Goal: Task Accomplishment & Management: Manage account settings

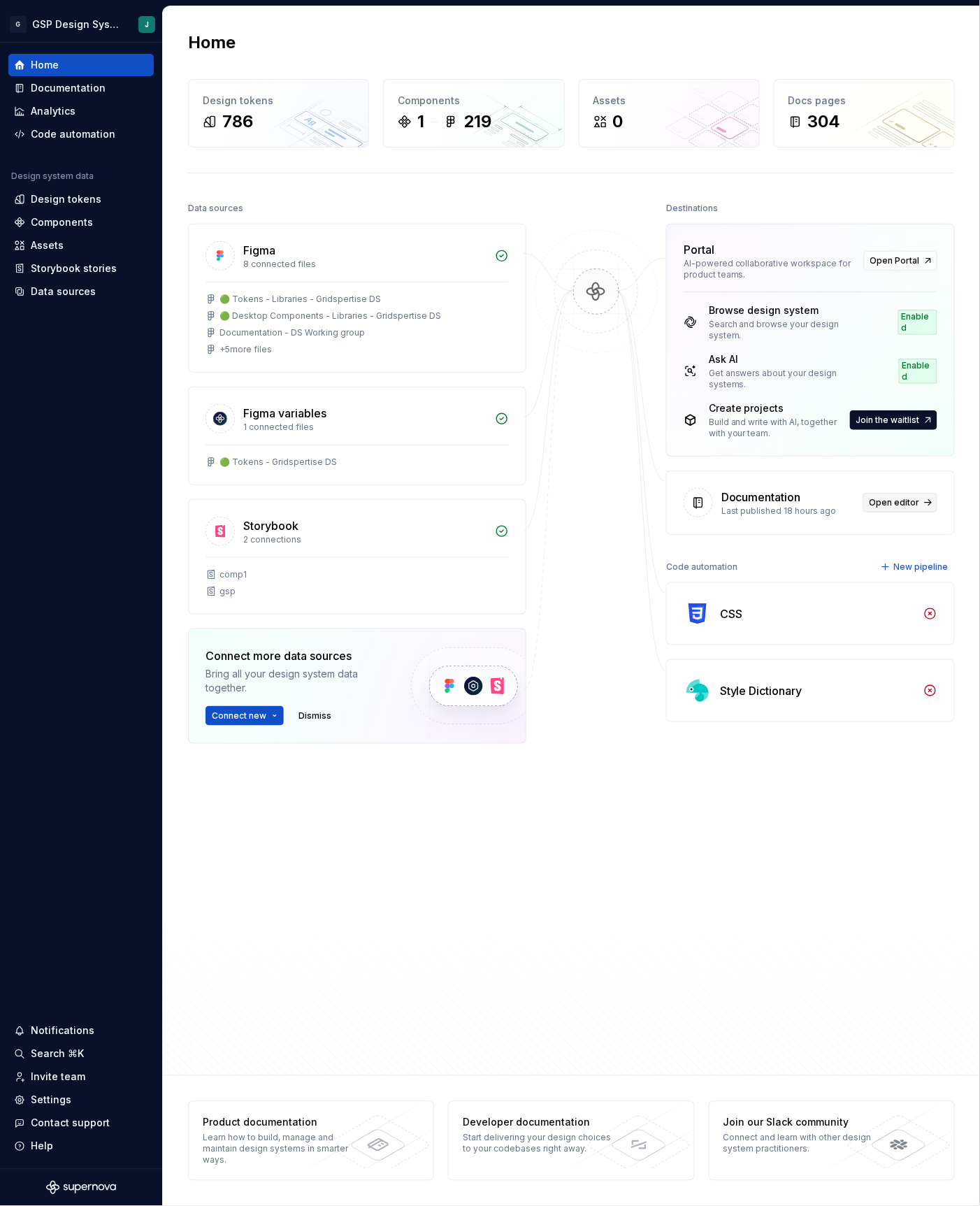
click at [892, 497] on span "Open editor" at bounding box center [895, 502] width 51 height 11
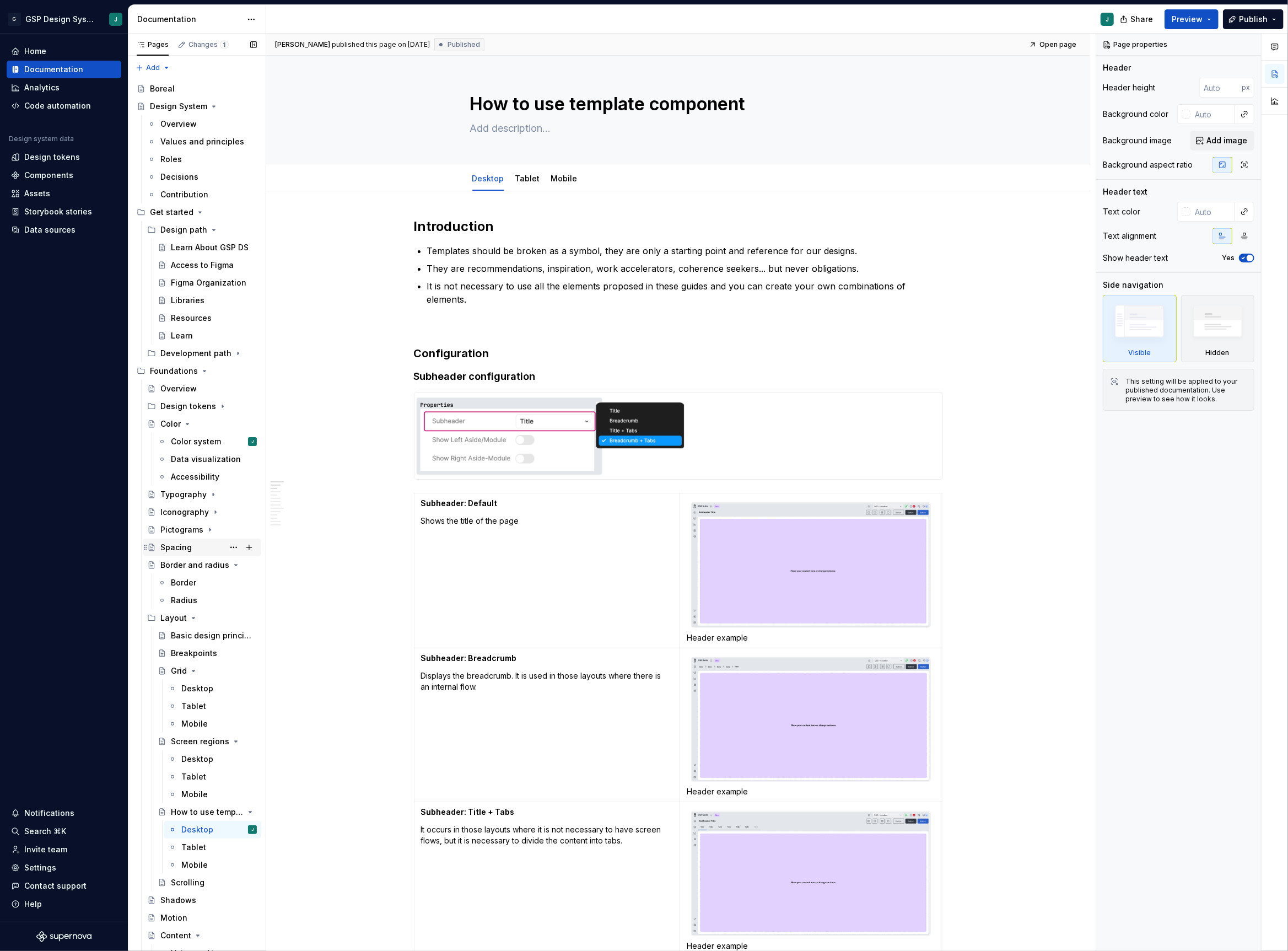
click at [192, 545] on div "Spacing" at bounding box center [208, 548] width 96 height 16
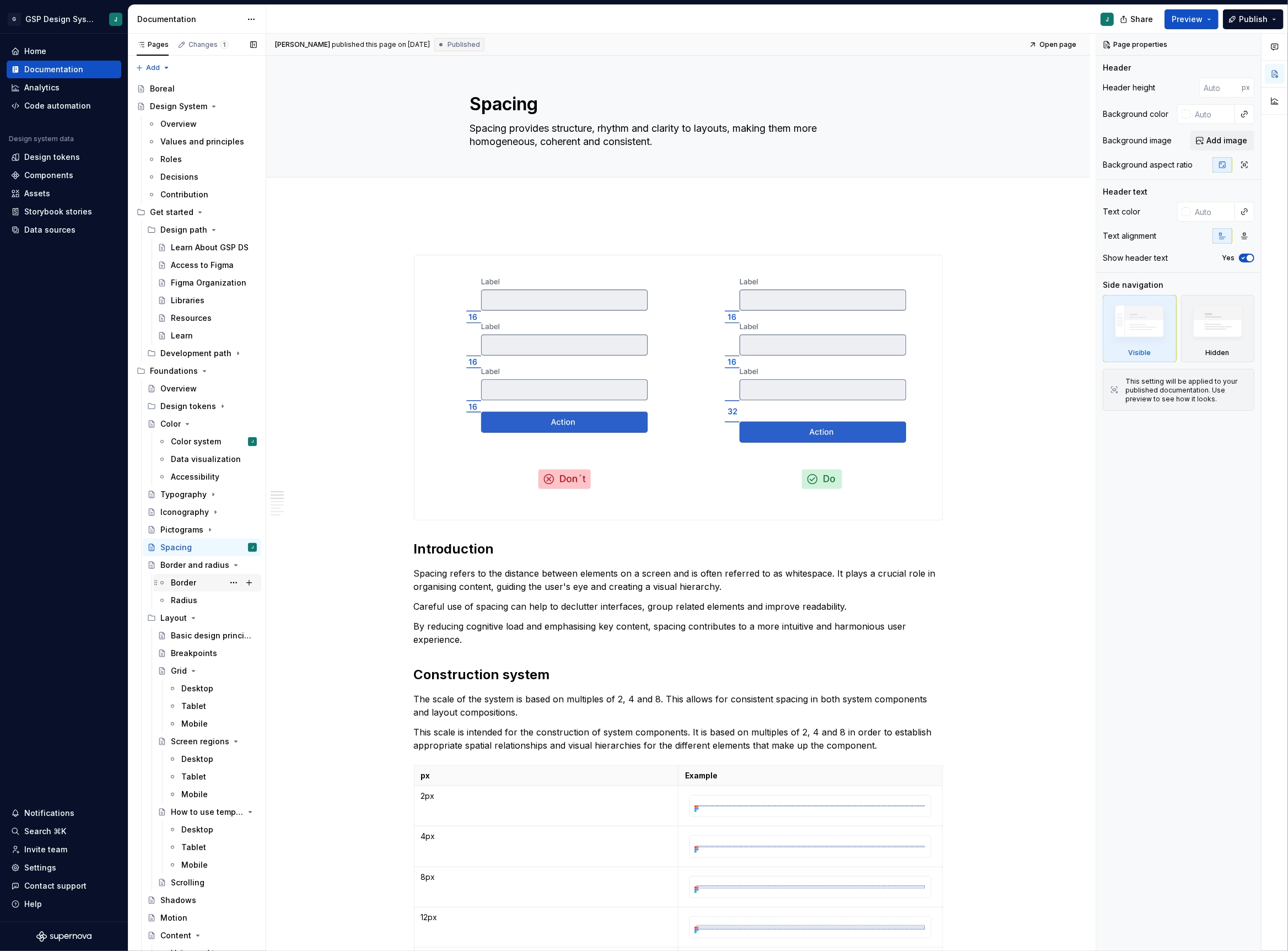
click at [198, 577] on div "Border" at bounding box center [214, 583] width 86 height 16
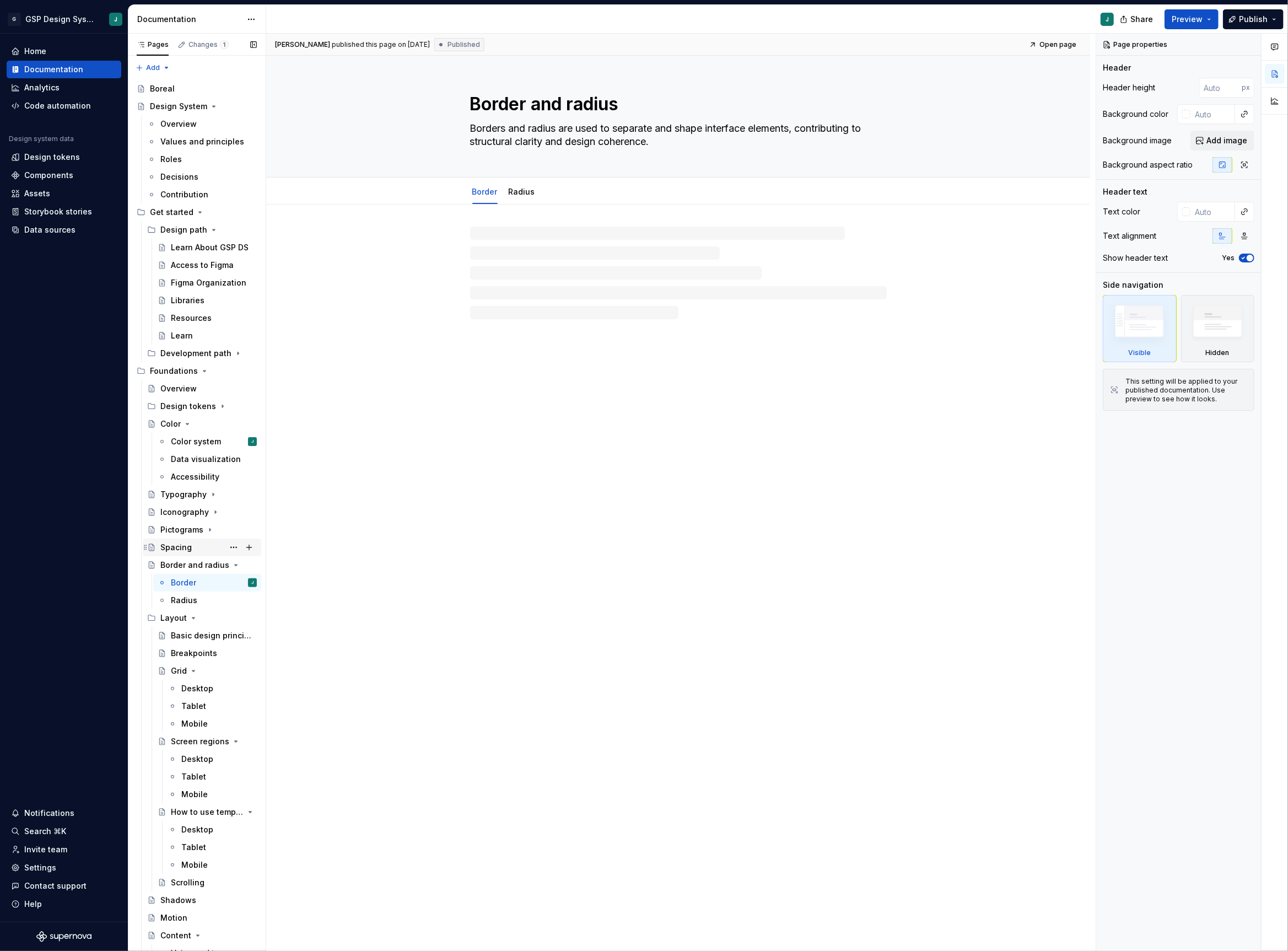
click at [190, 548] on div "Spacing" at bounding box center [176, 548] width 31 height 11
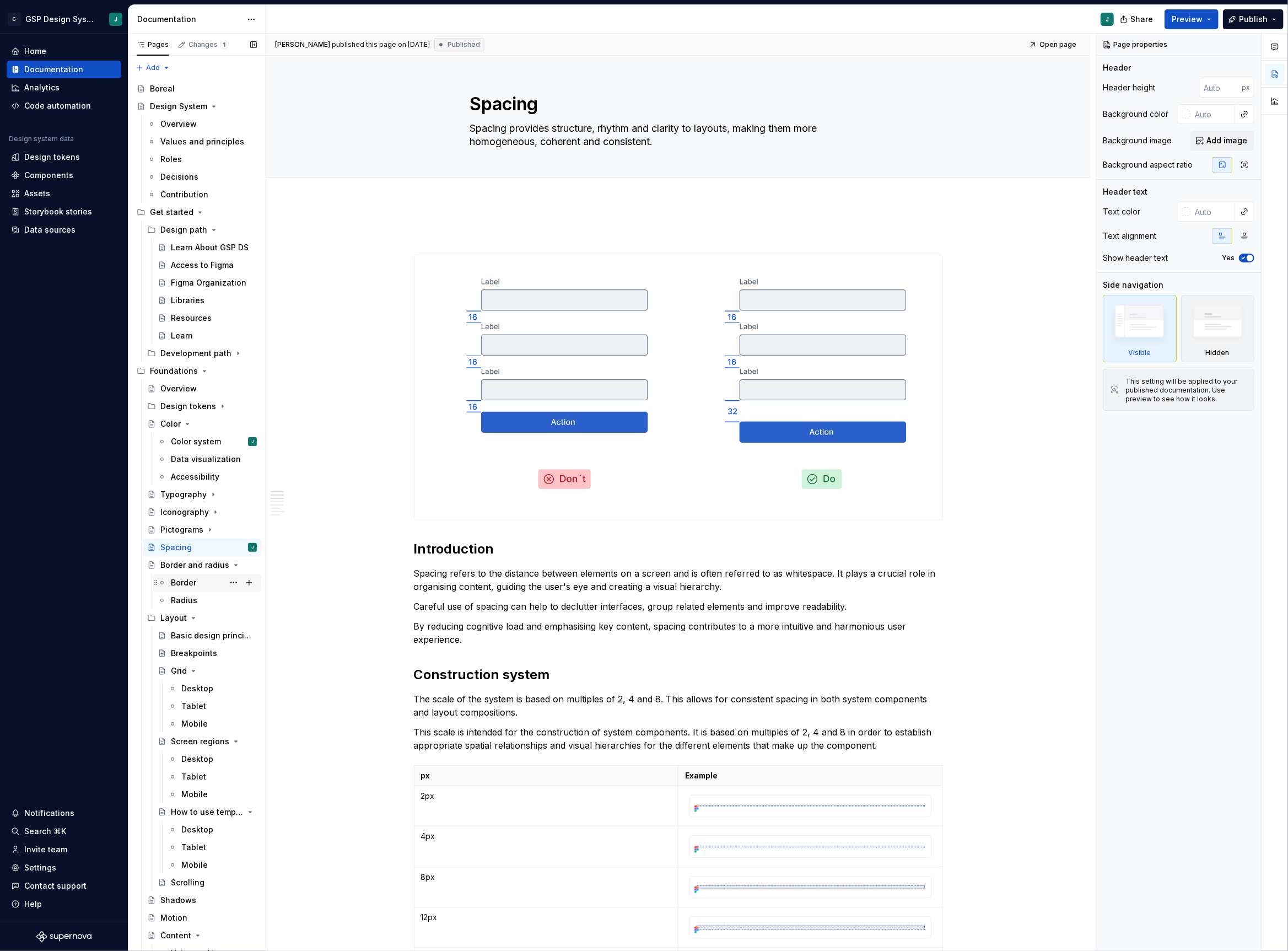
click at [193, 580] on div "Border" at bounding box center [184, 583] width 25 height 11
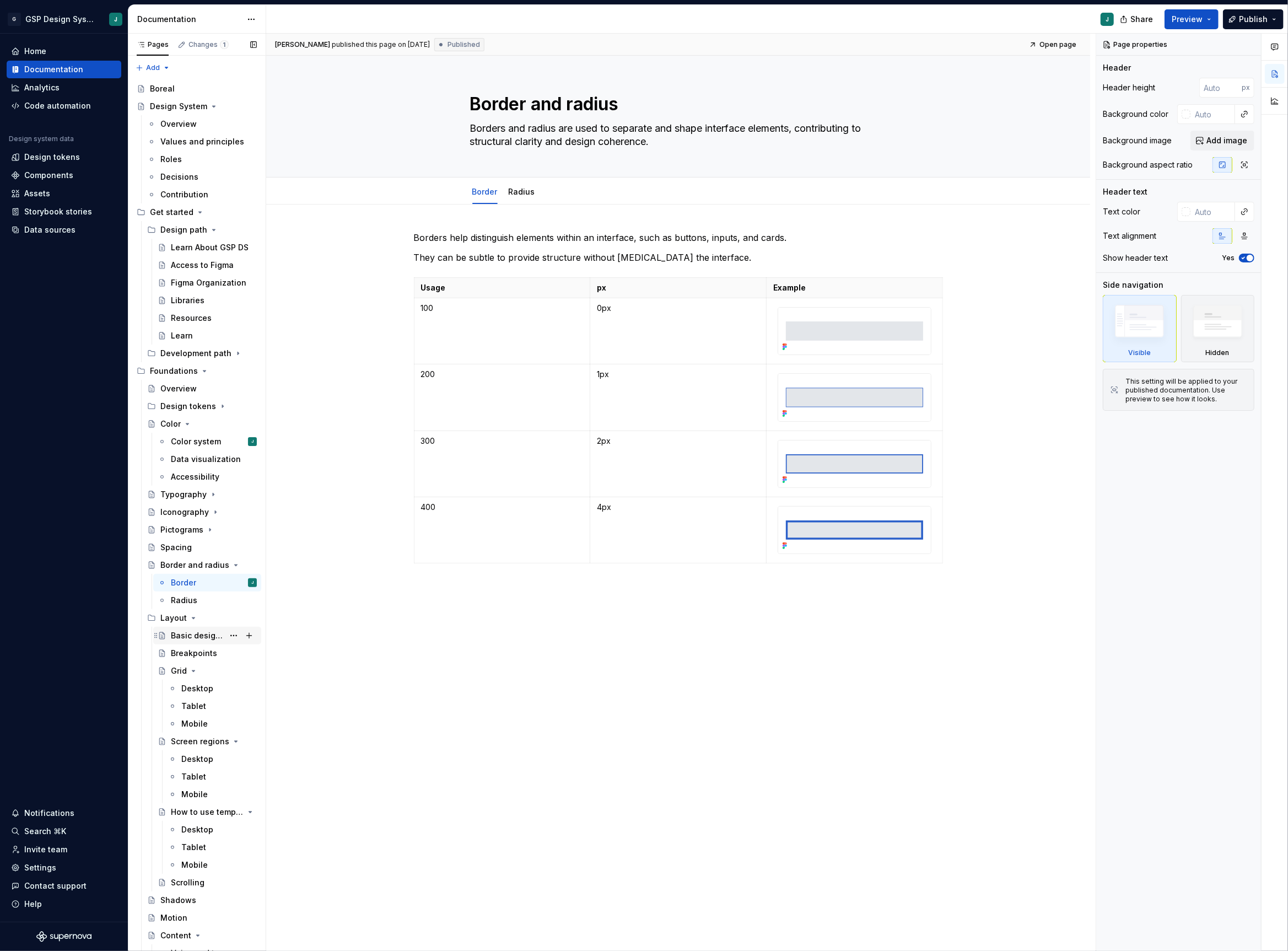
click at [187, 636] on div "Basic design principles" at bounding box center [198, 635] width 53 height 11
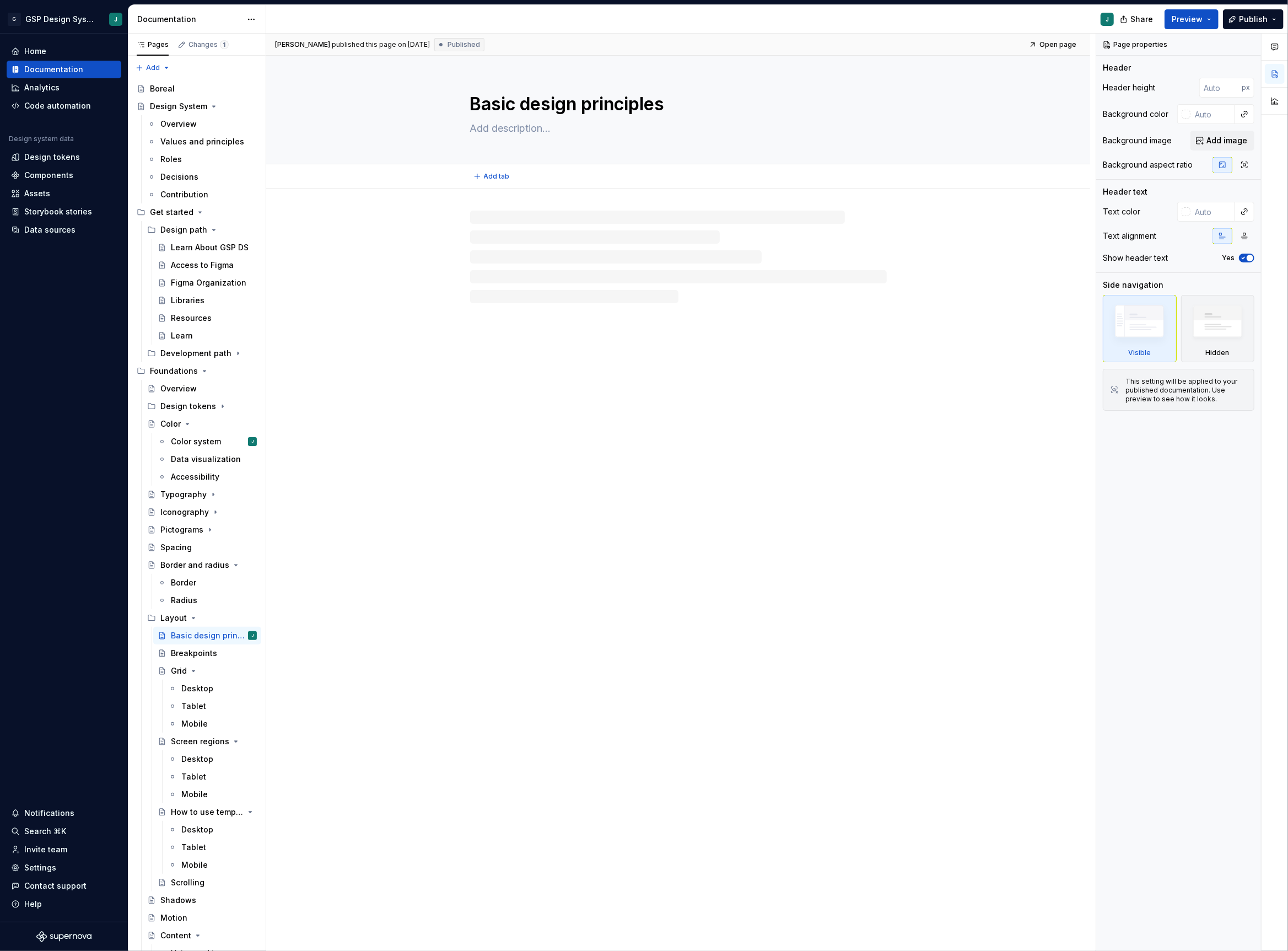
click at [597, 106] on textarea "Basic design principles" at bounding box center [676, 104] width 416 height 27
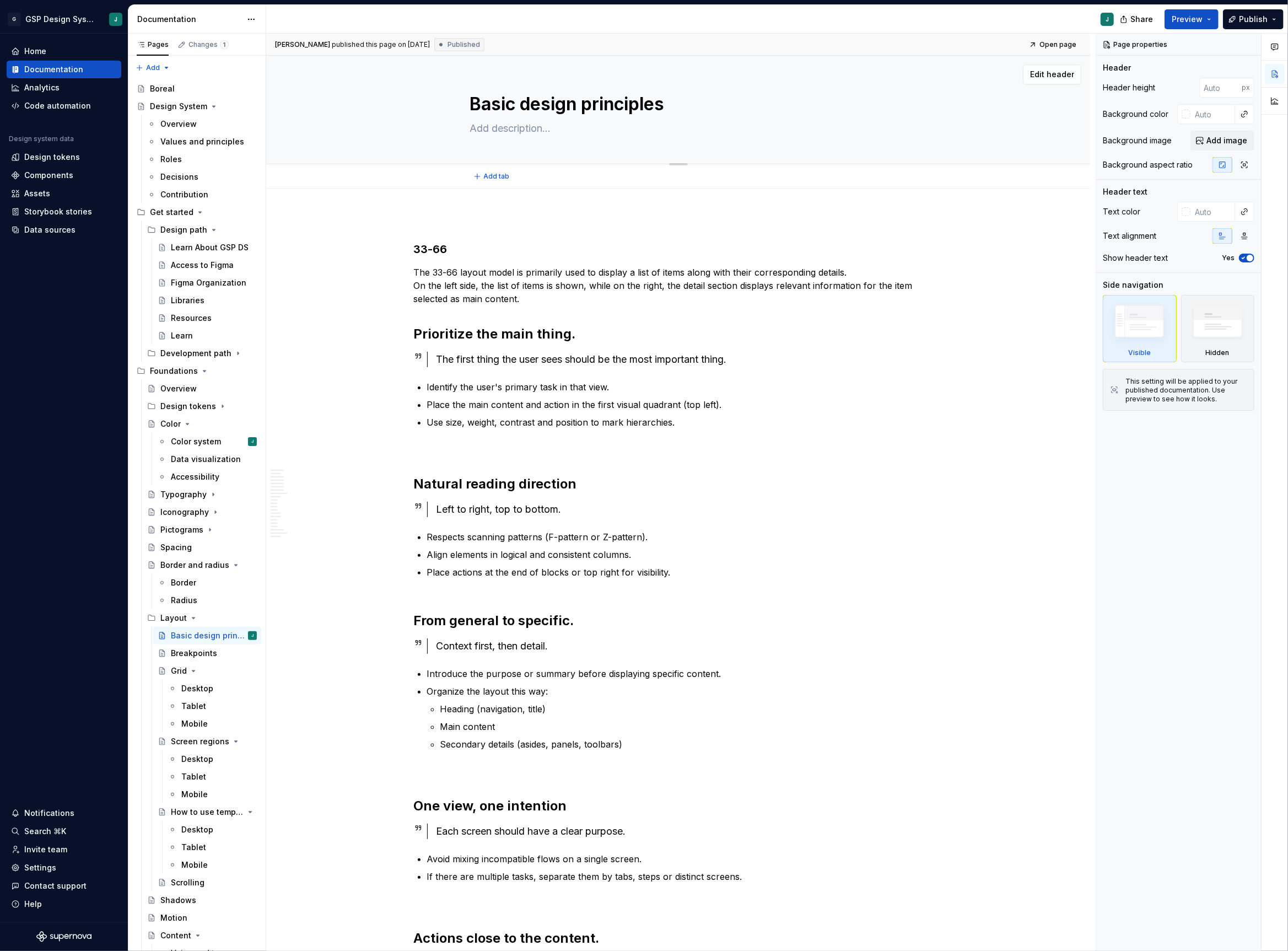
click at [597, 106] on body "G GSP Design System J Home Documentation Analytics Code automation Design syste…" at bounding box center [644, 475] width 1288 height 951
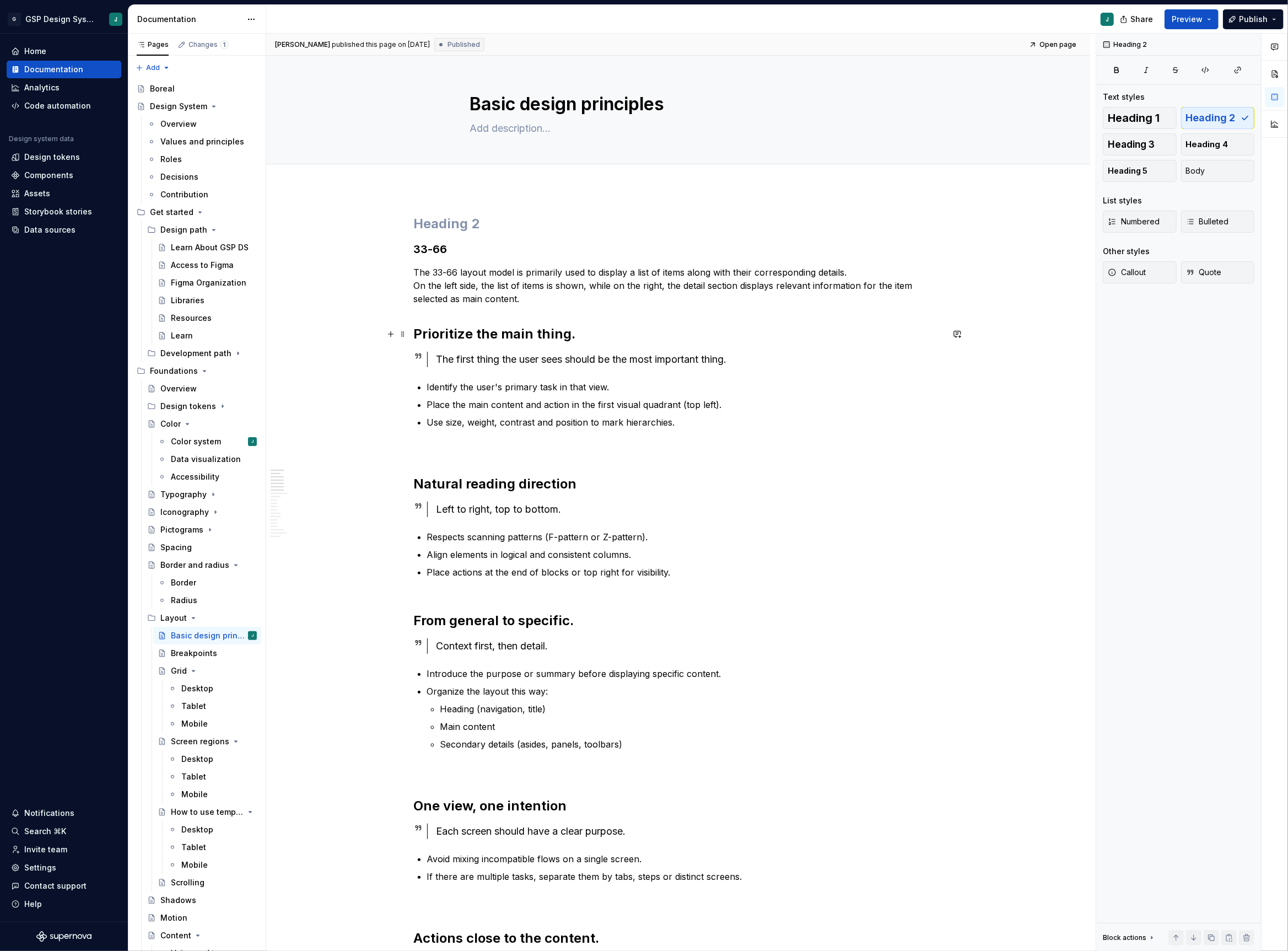
click at [530, 334] on h2 "Prioritize the main thing." at bounding box center [678, 334] width 529 height 18
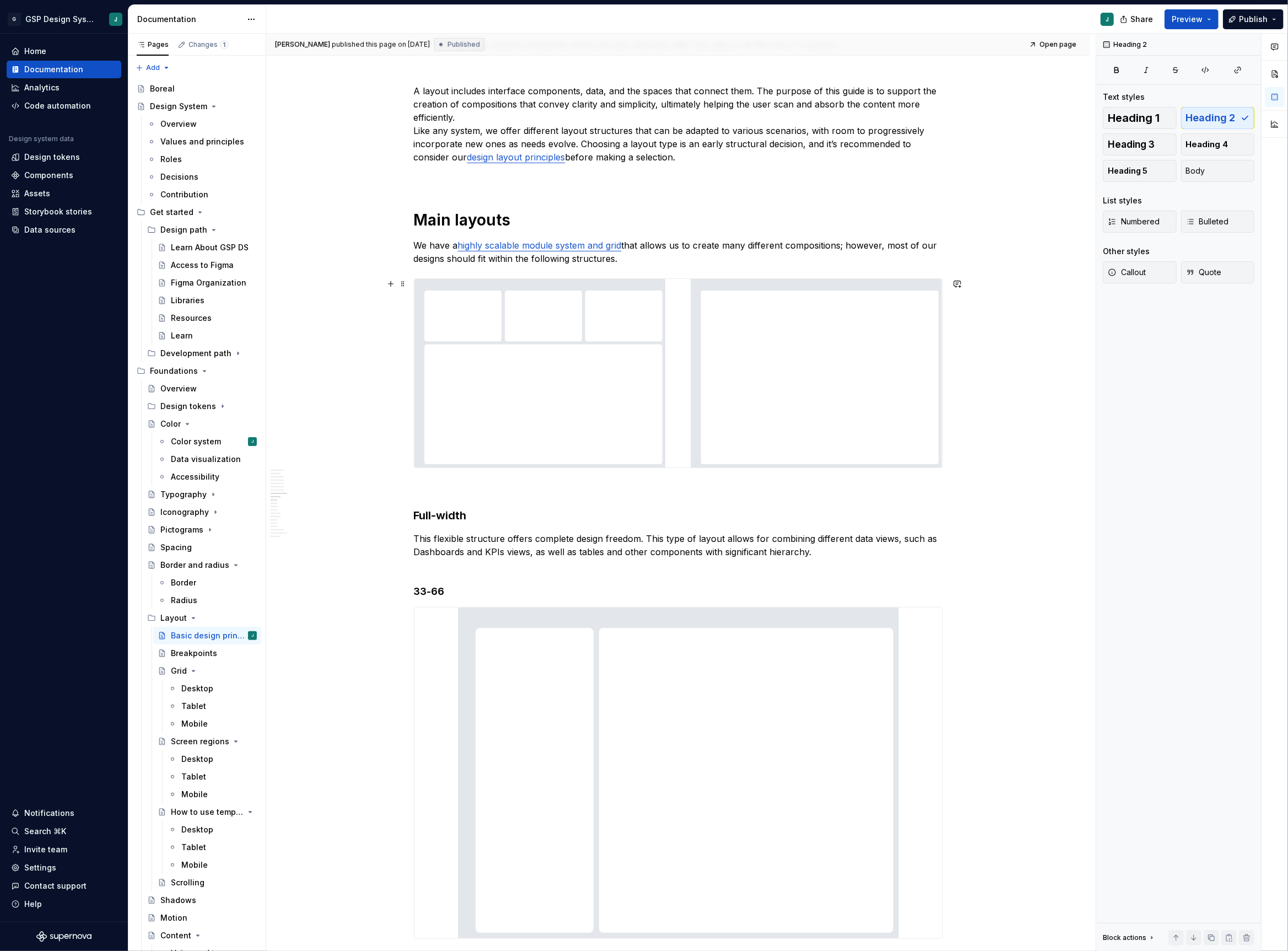
scroll to position [1003, 0]
click at [201, 654] on div "Breakpoints" at bounding box center [194, 653] width 46 height 11
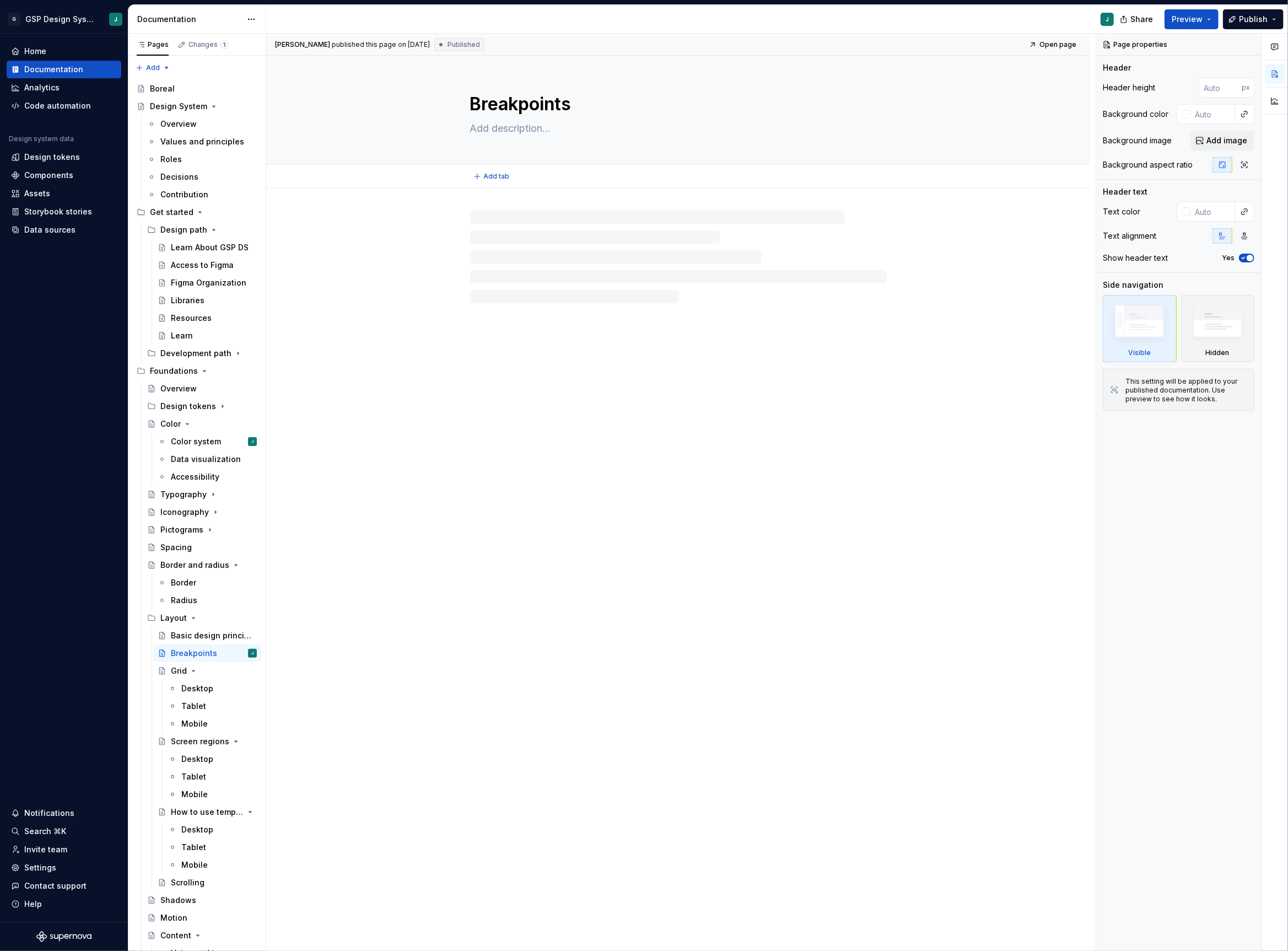
click at [531, 106] on textarea "Breakpoints" at bounding box center [676, 104] width 416 height 27
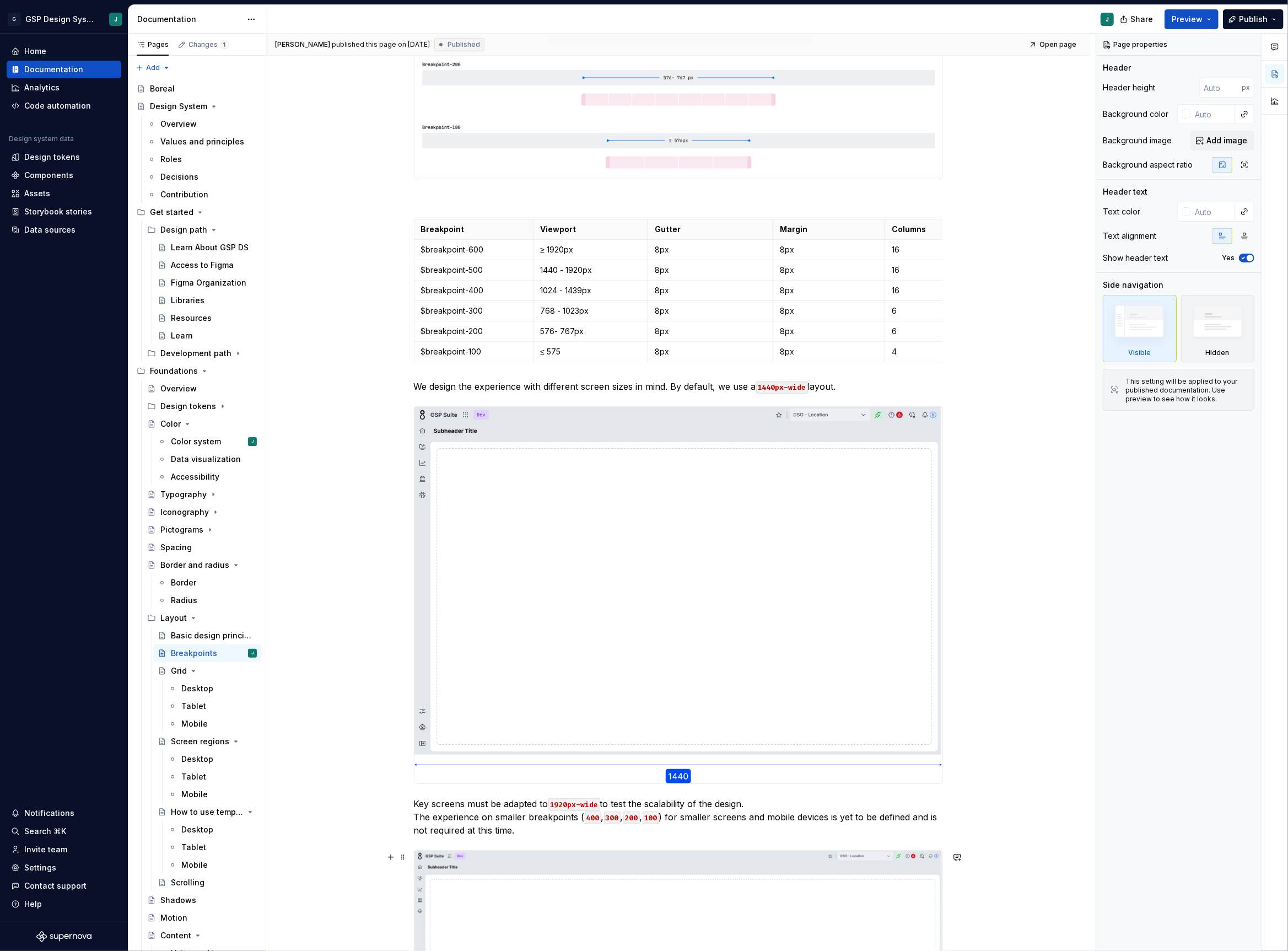
scroll to position [969, 0]
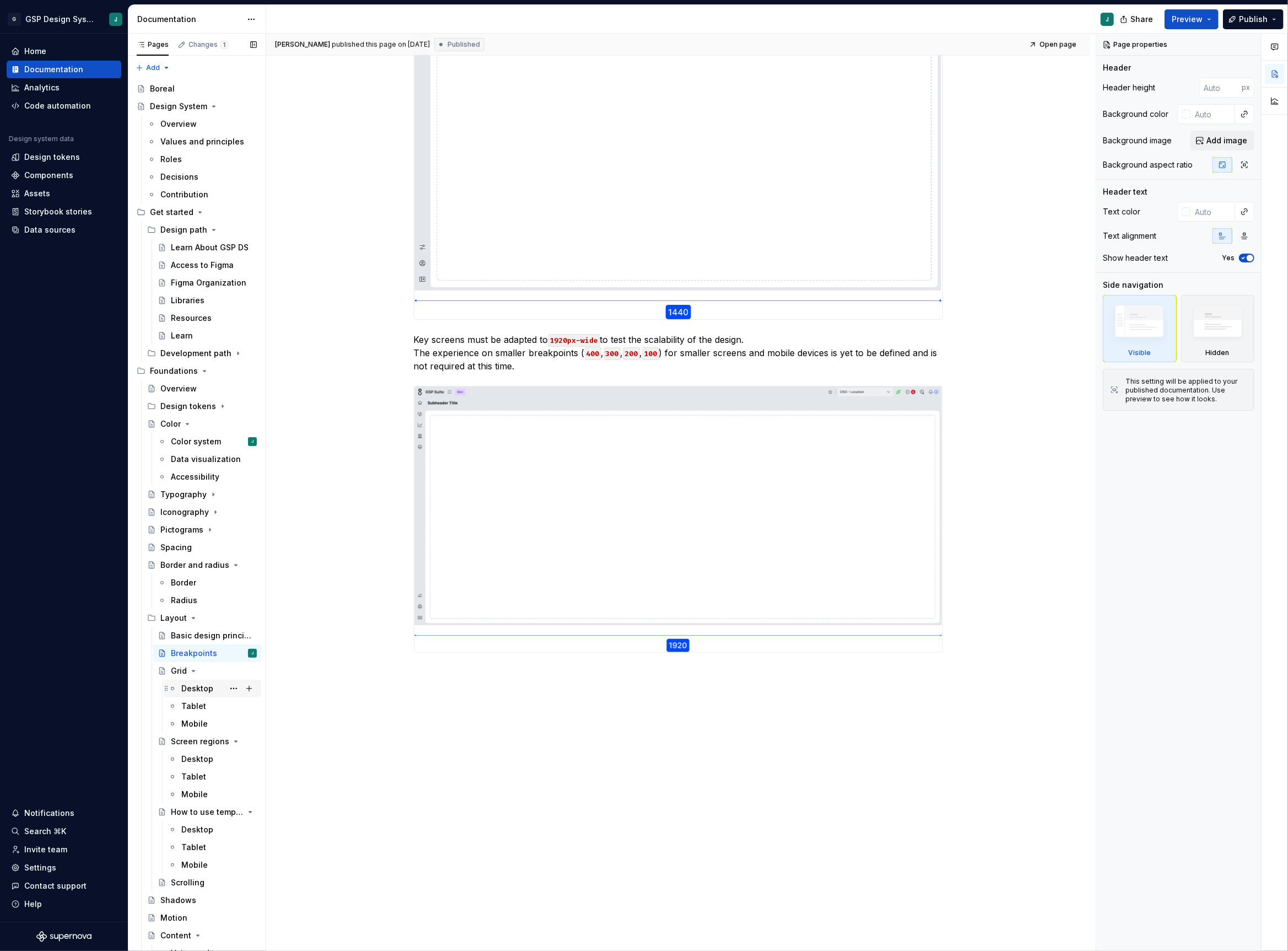
click at [194, 686] on div "Desktop" at bounding box center [197, 688] width 32 height 11
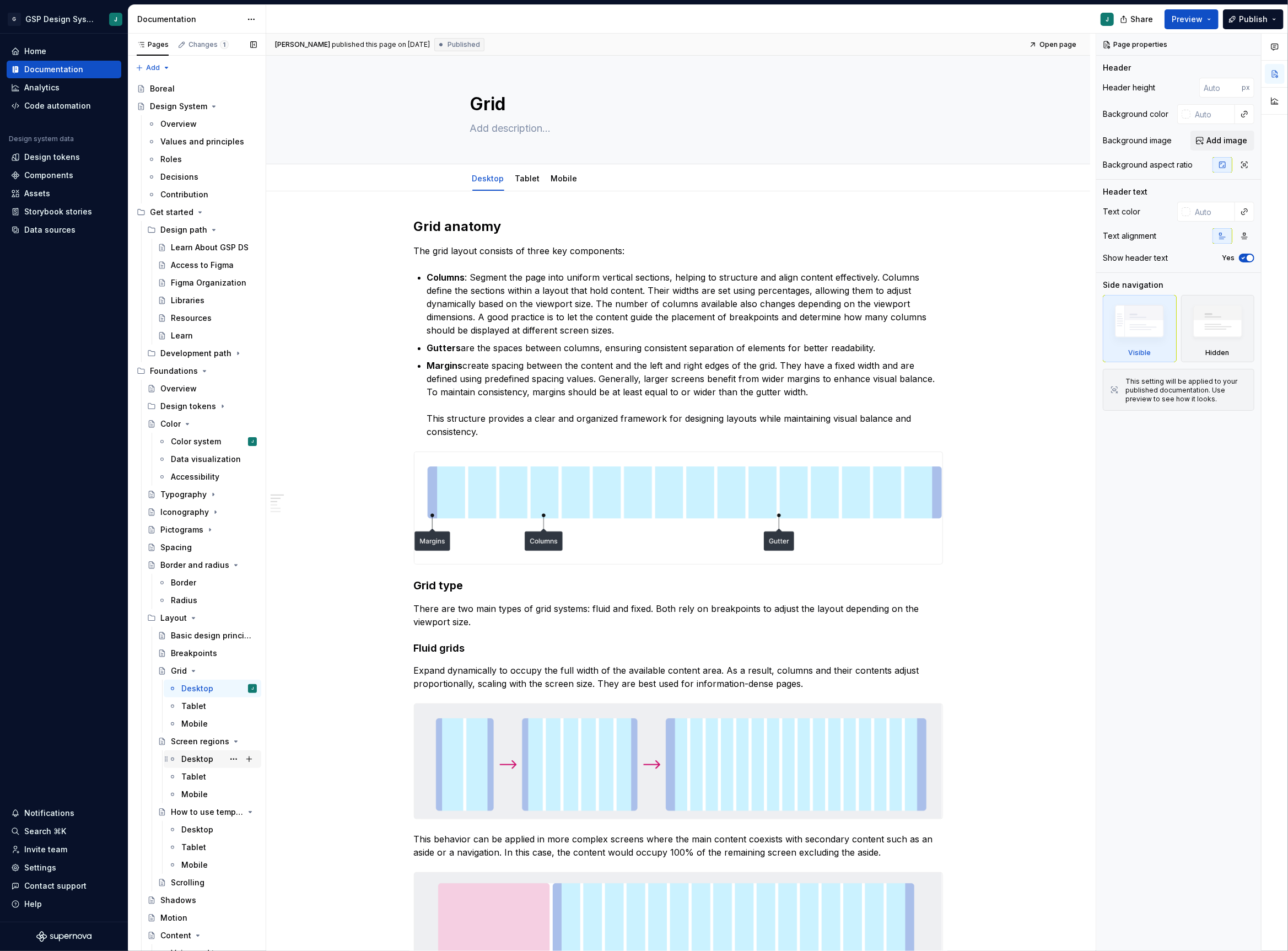
click at [191, 757] on div "Desktop" at bounding box center [197, 759] width 32 height 11
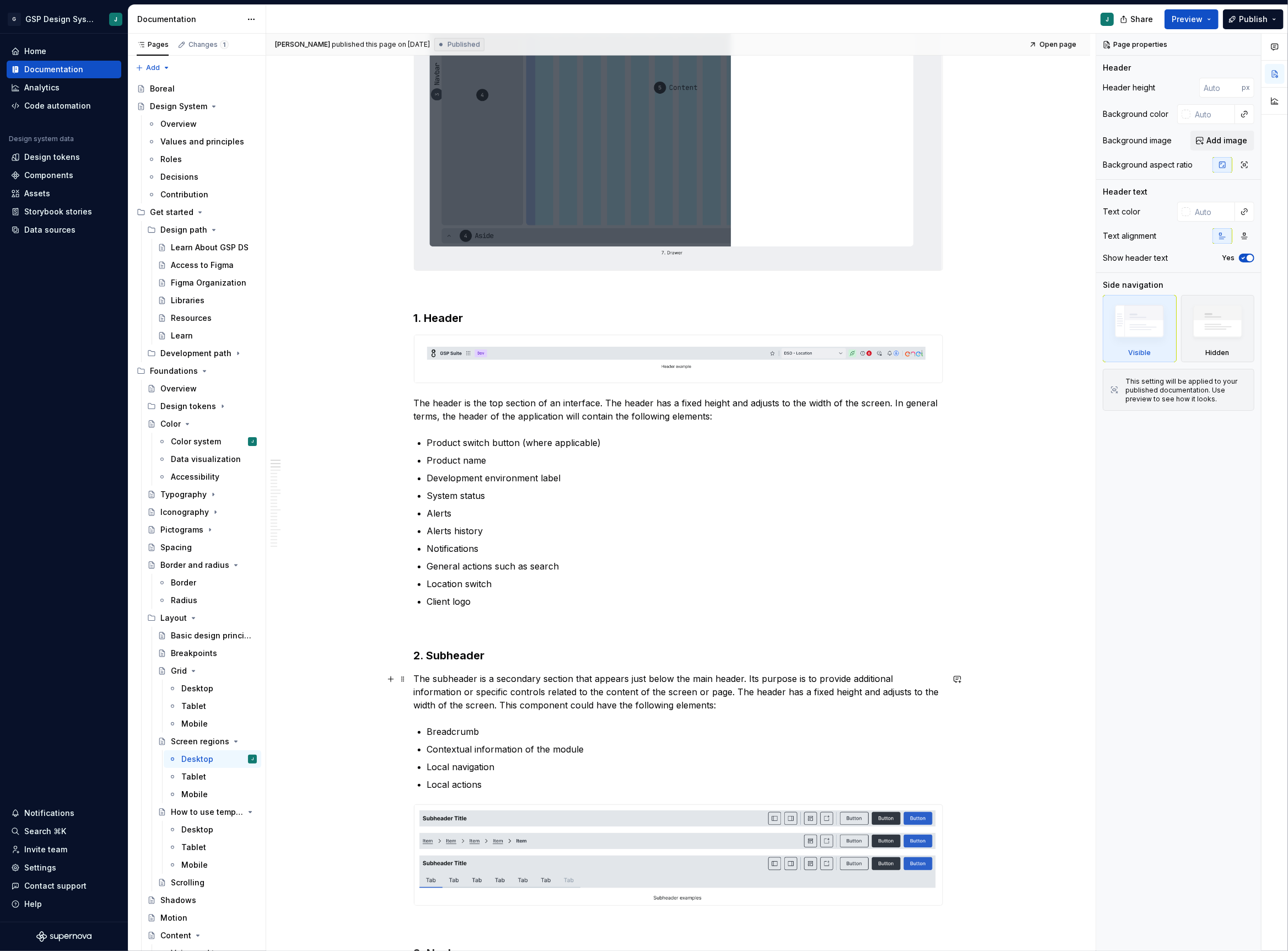
scroll to position [738, 0]
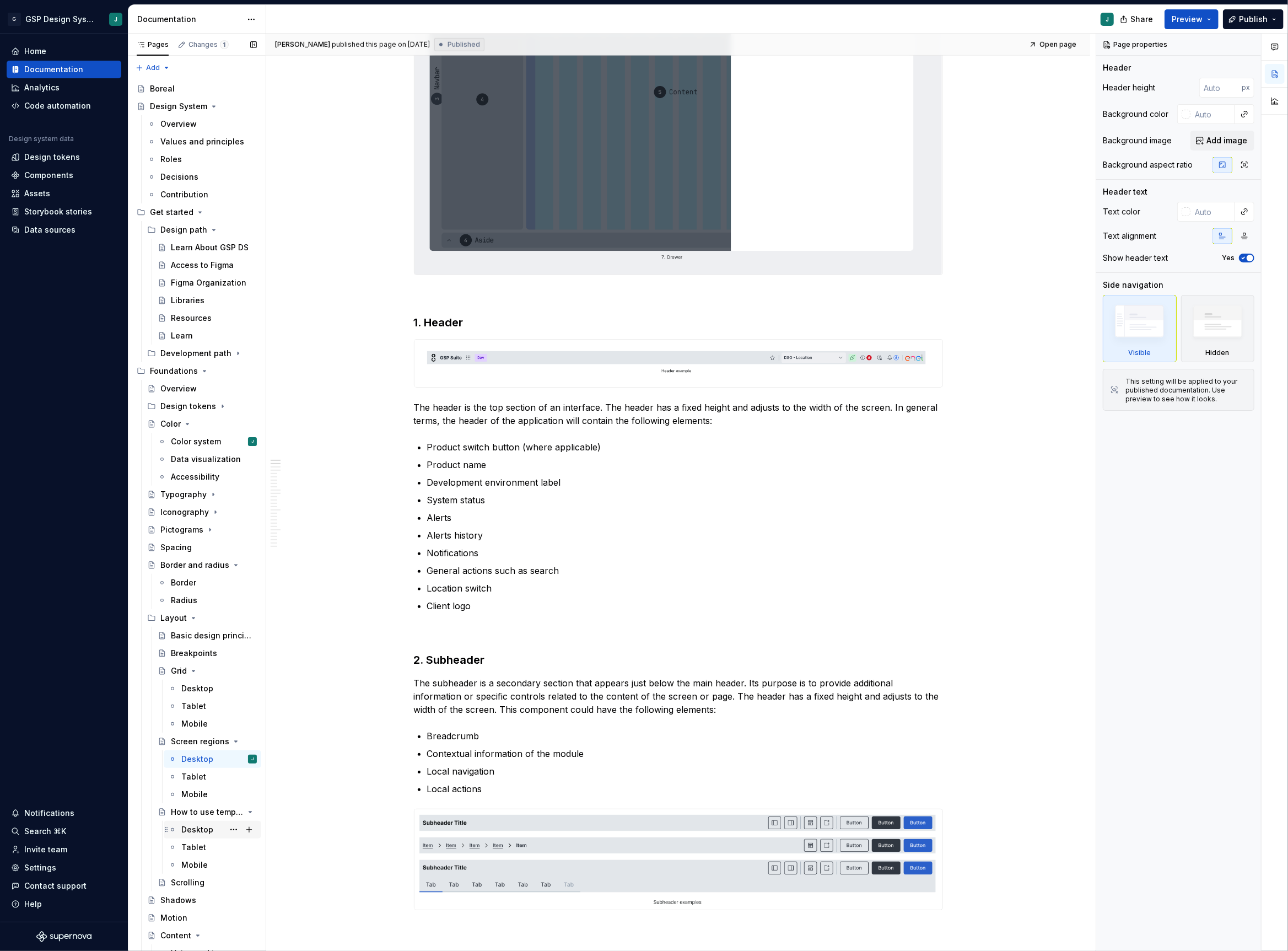
click at [214, 829] on div "Desktop" at bounding box center [219, 830] width 76 height 16
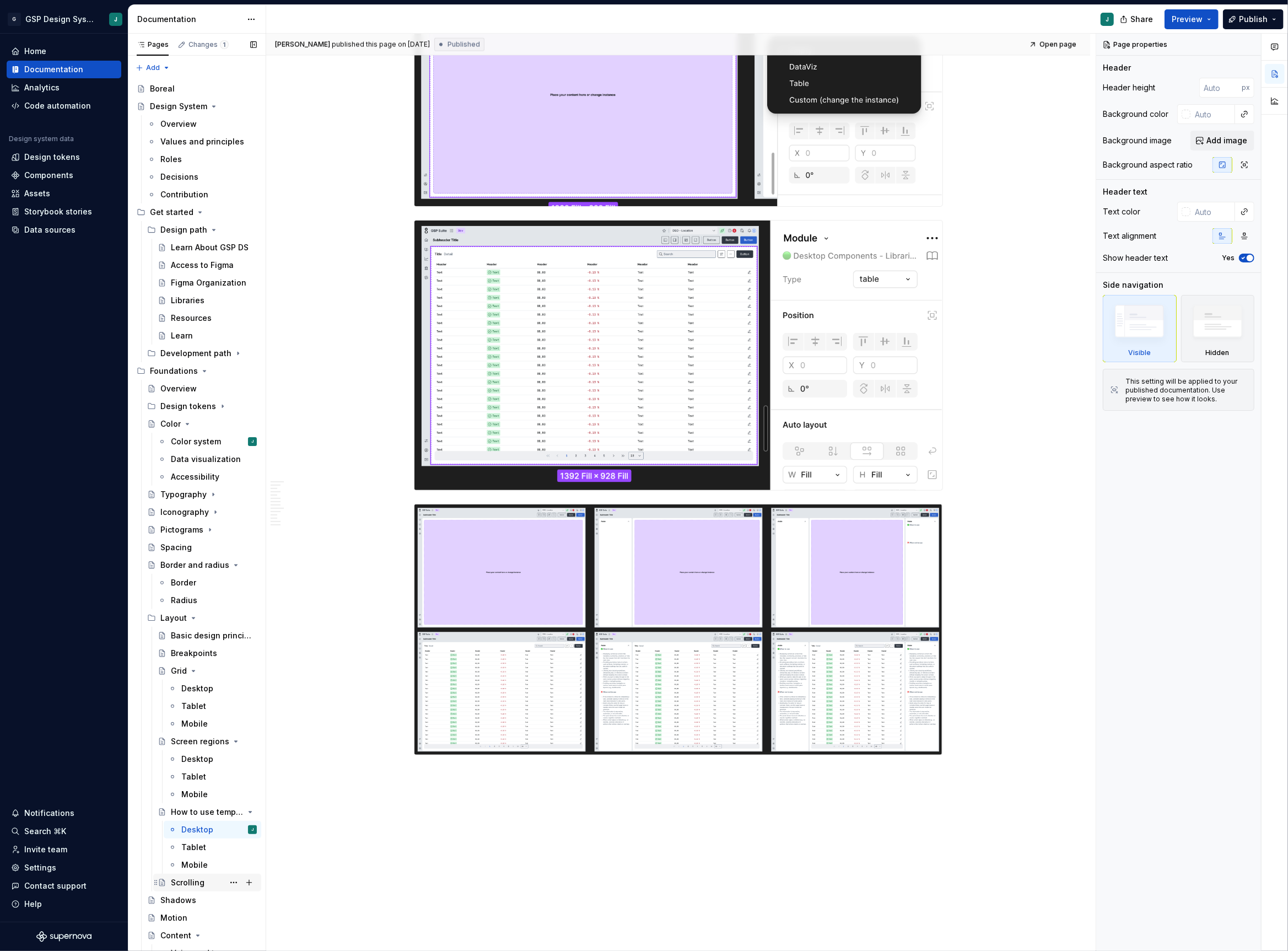
scroll to position [184, 0]
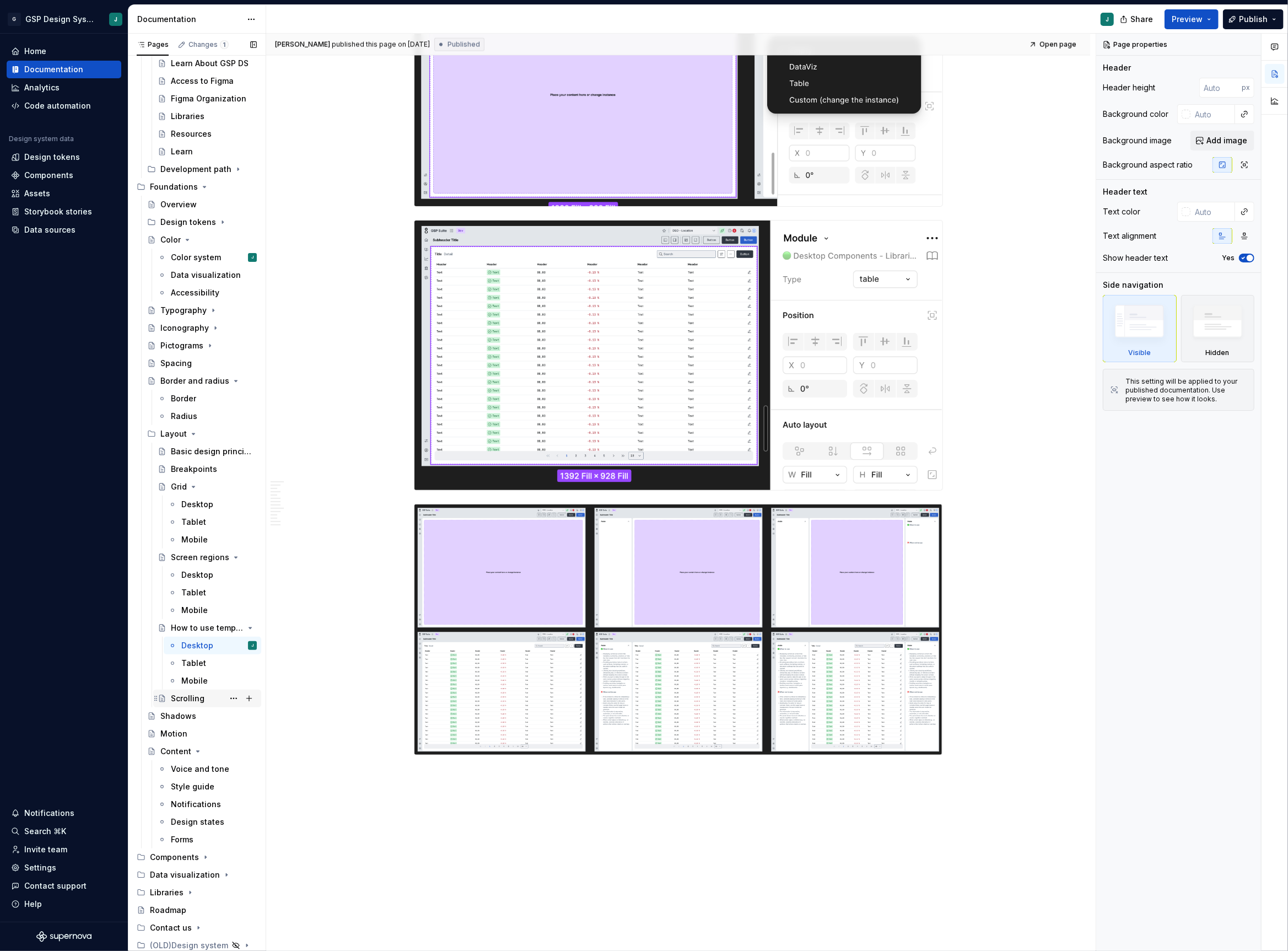
click at [192, 695] on div "Scrolling" at bounding box center [187, 699] width 34 height 11
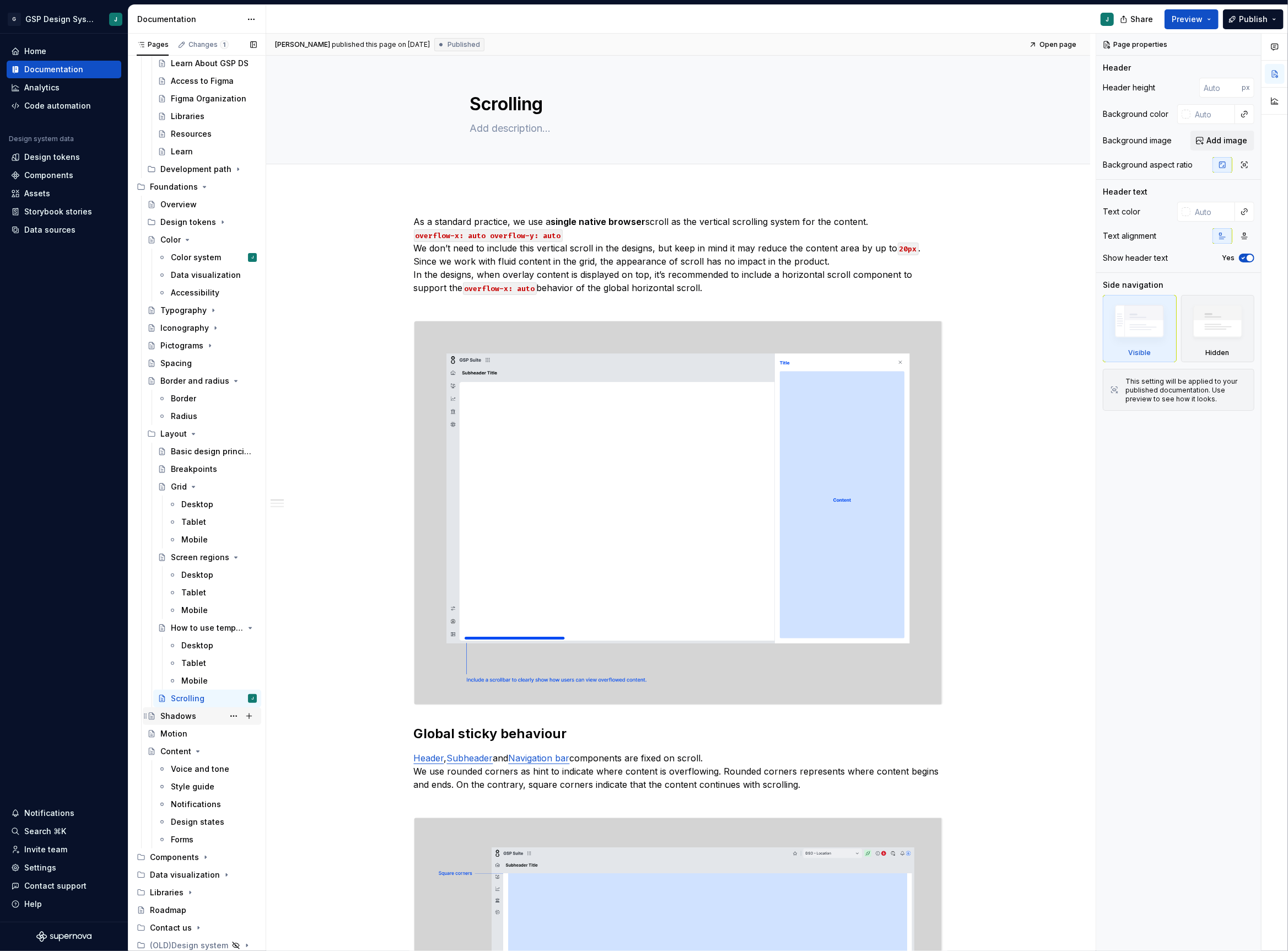
click at [187, 713] on div "Shadows" at bounding box center [178, 716] width 36 height 11
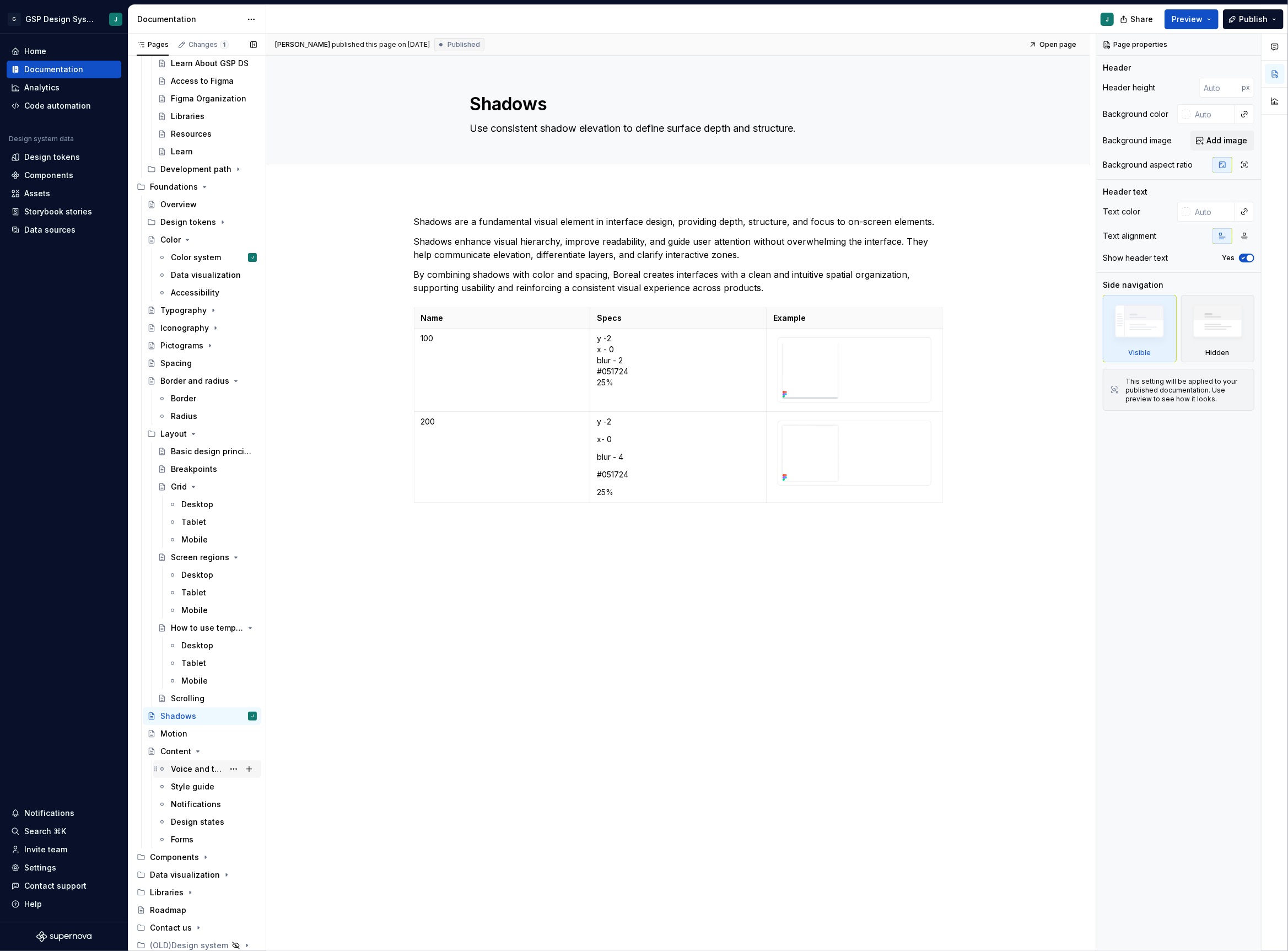
click at [188, 770] on div "Voice and tone" at bounding box center [198, 769] width 53 height 11
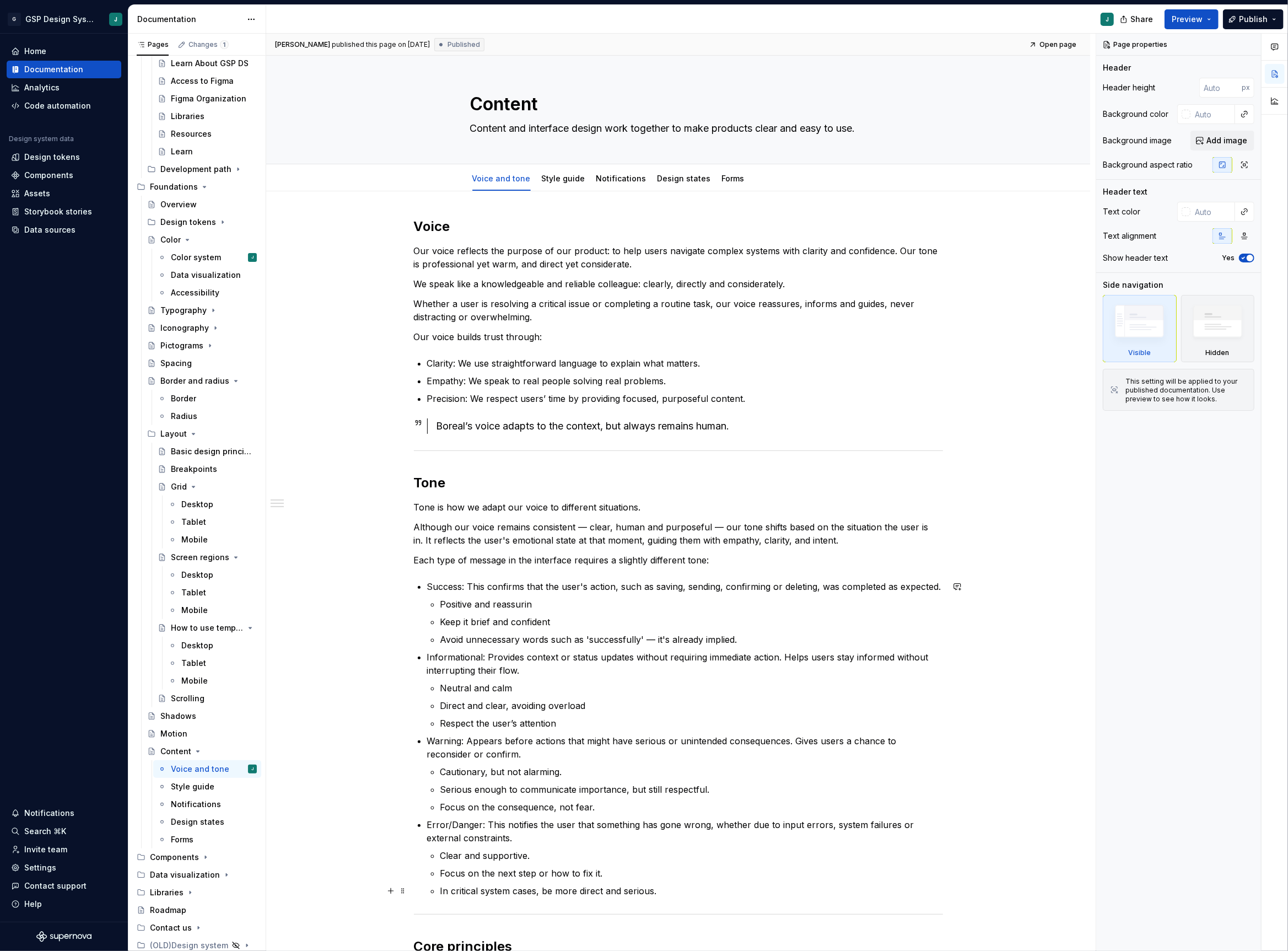
scroll to position [442, 0]
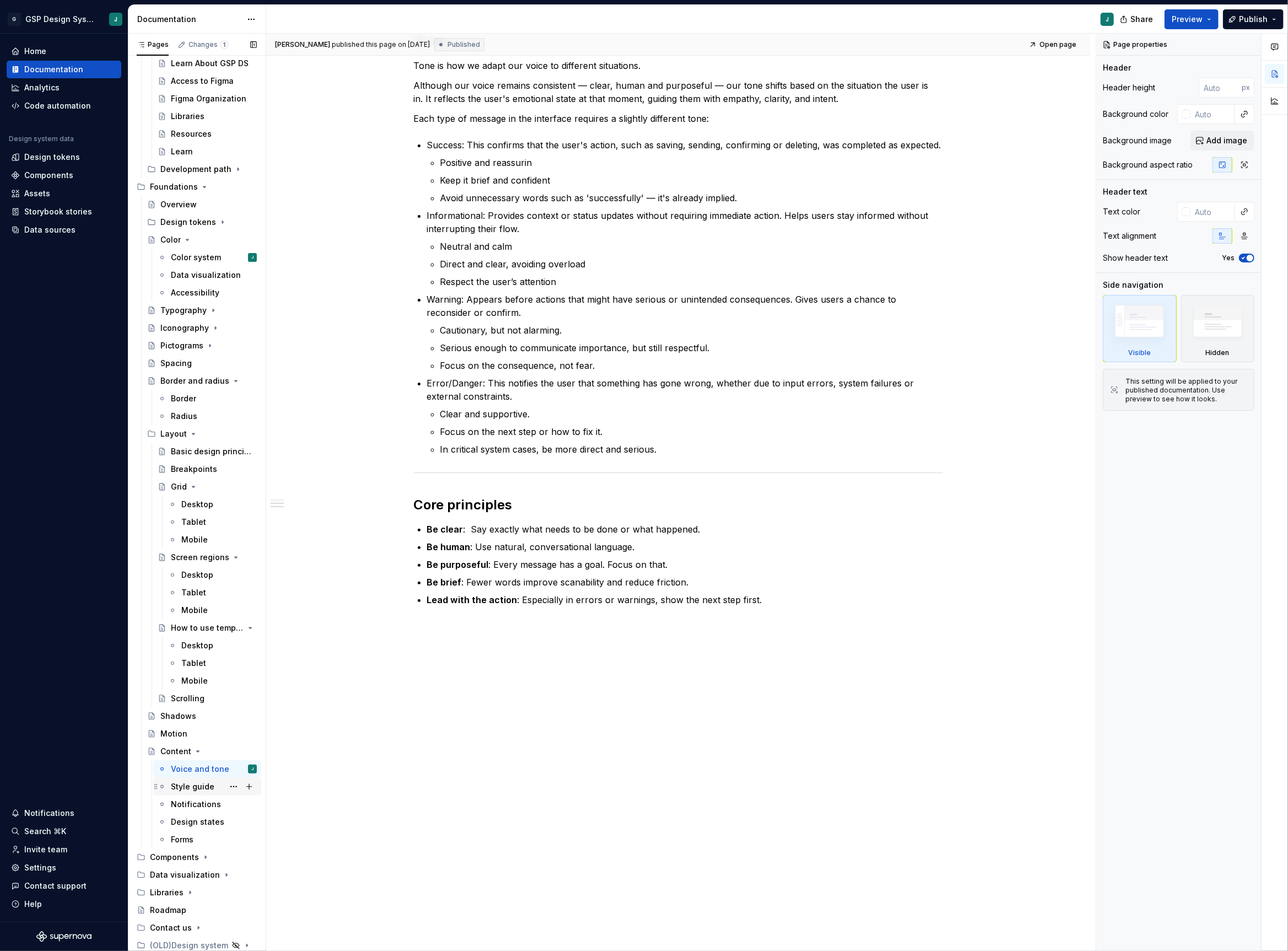
click at [192, 788] on div "Style guide" at bounding box center [193, 787] width 44 height 11
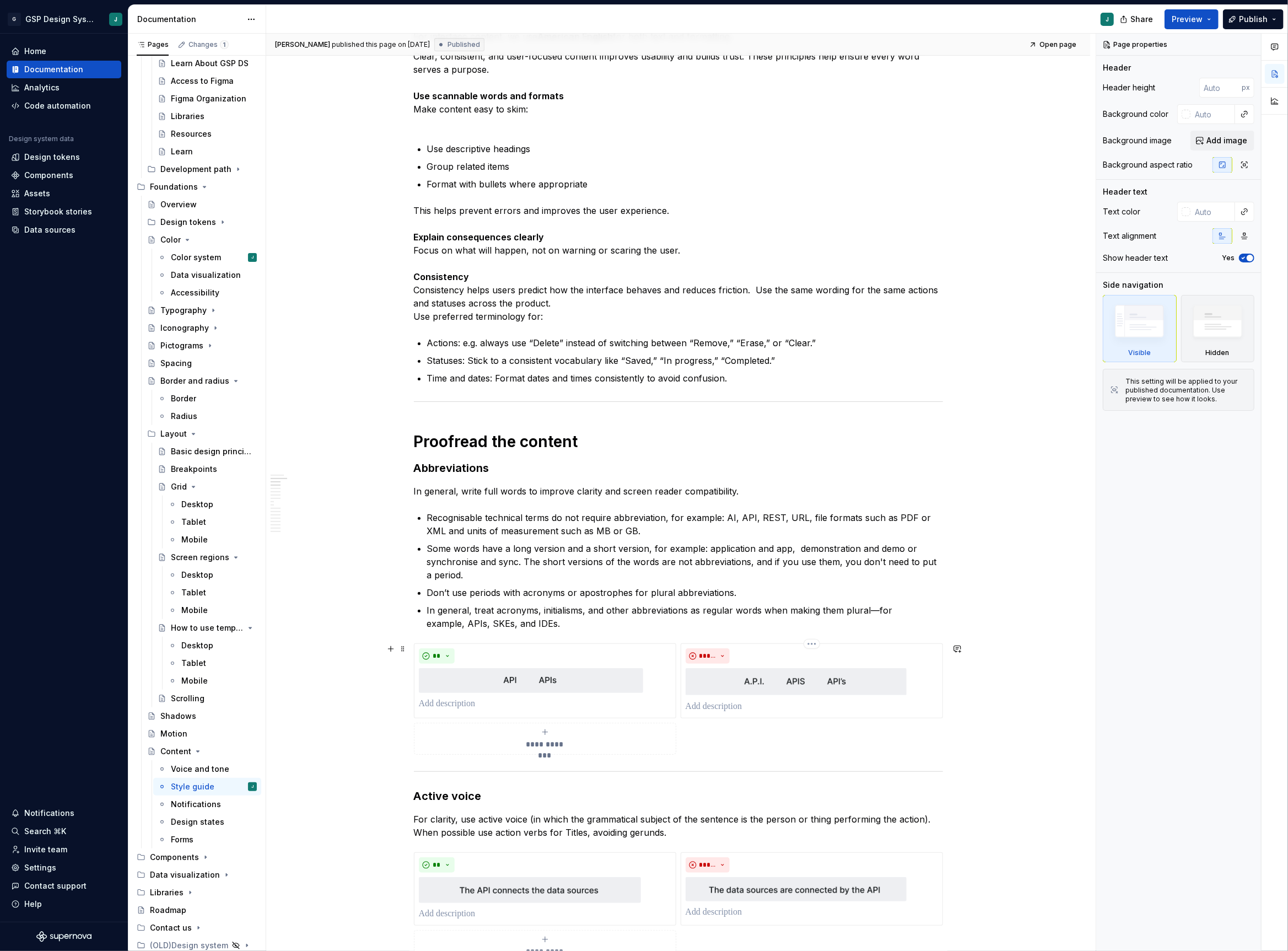
scroll to position [494, 0]
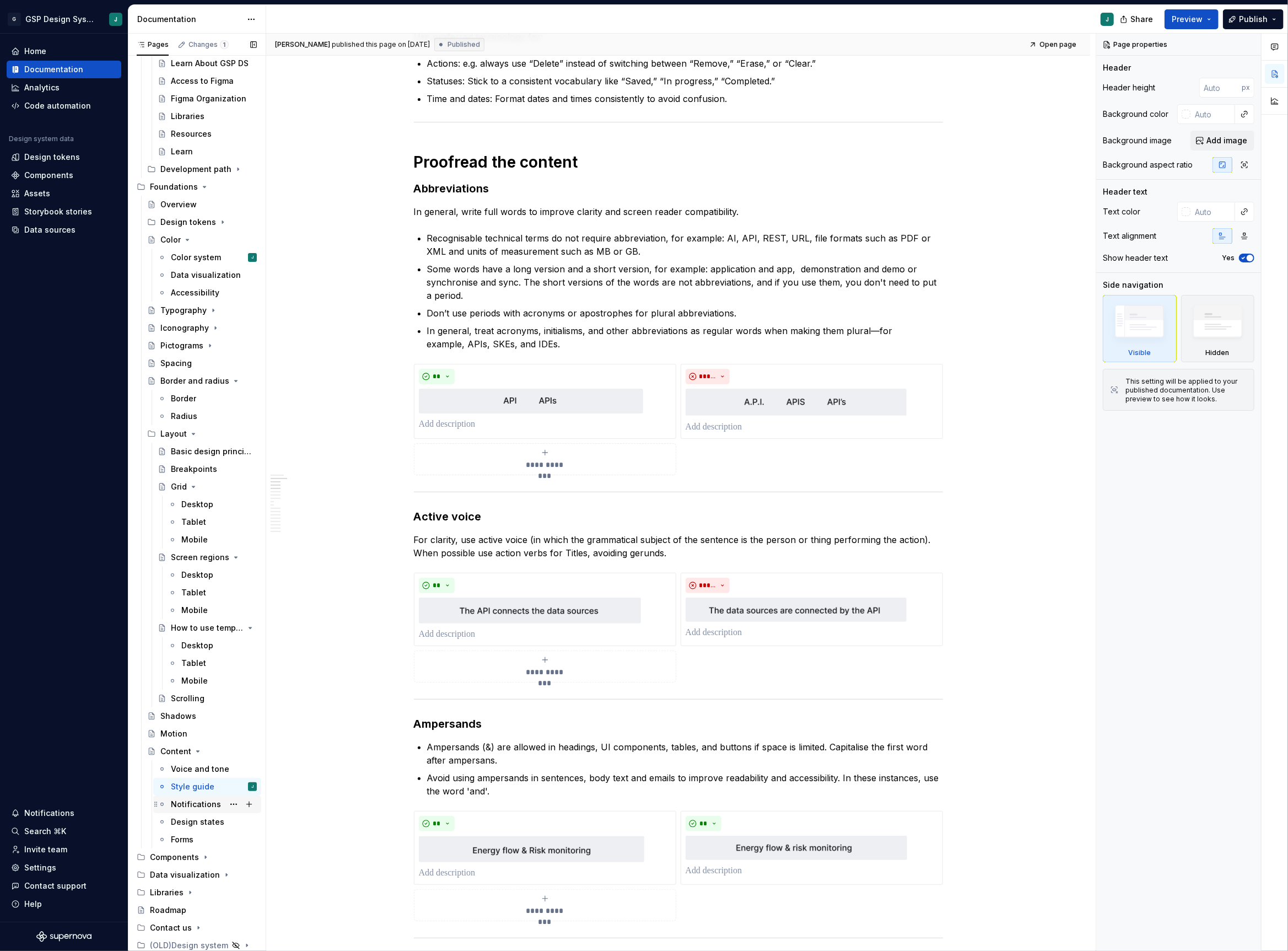
click at [200, 810] on div "Notifications" at bounding box center [214, 805] width 86 height 16
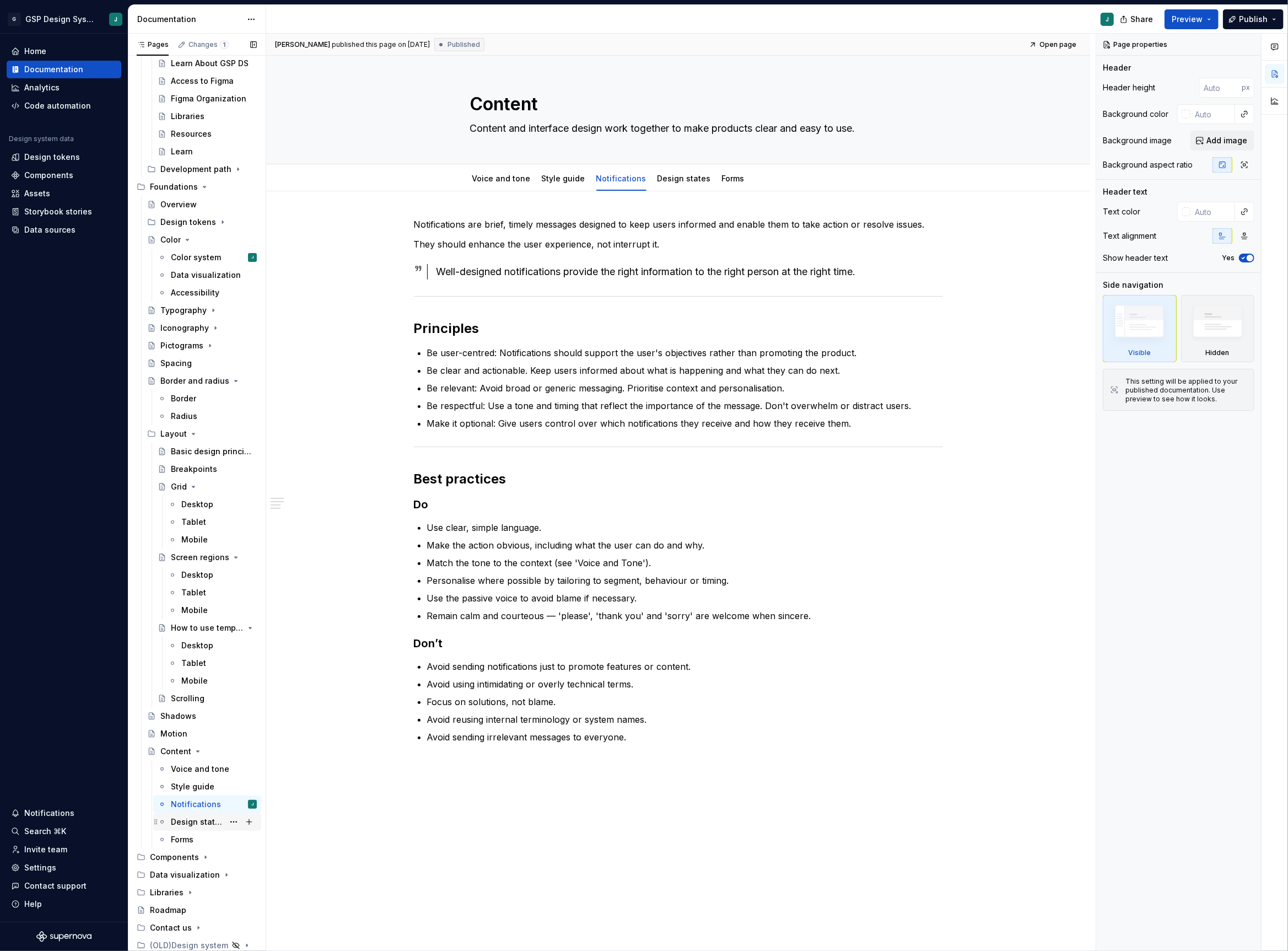
click at [206, 825] on div "Design states" at bounding box center [198, 822] width 53 height 11
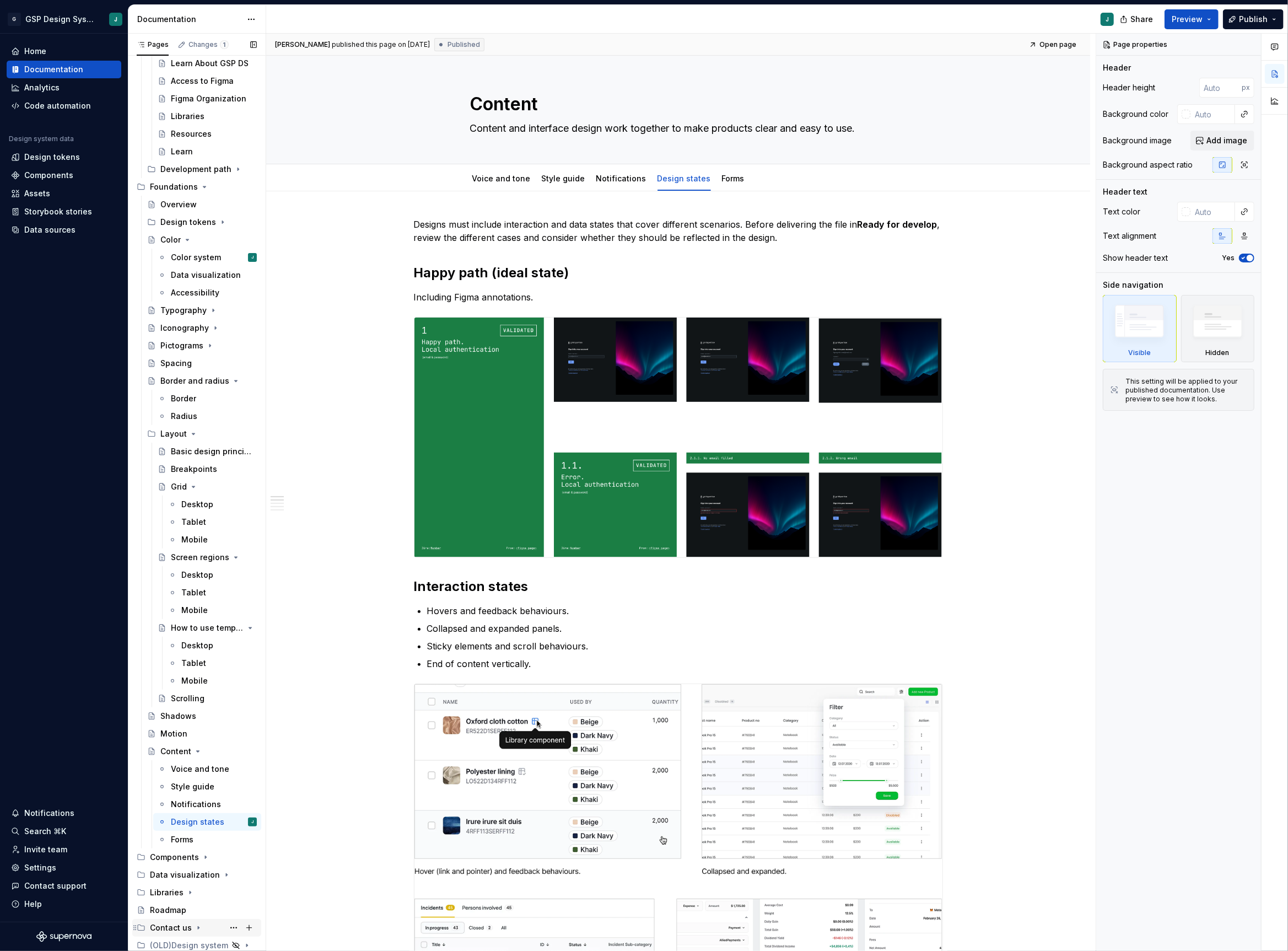
click at [177, 922] on div "Contact us" at bounding box center [171, 928] width 42 height 11
click at [201, 939] on div "Support" at bounding box center [208, 946] width 96 height 16
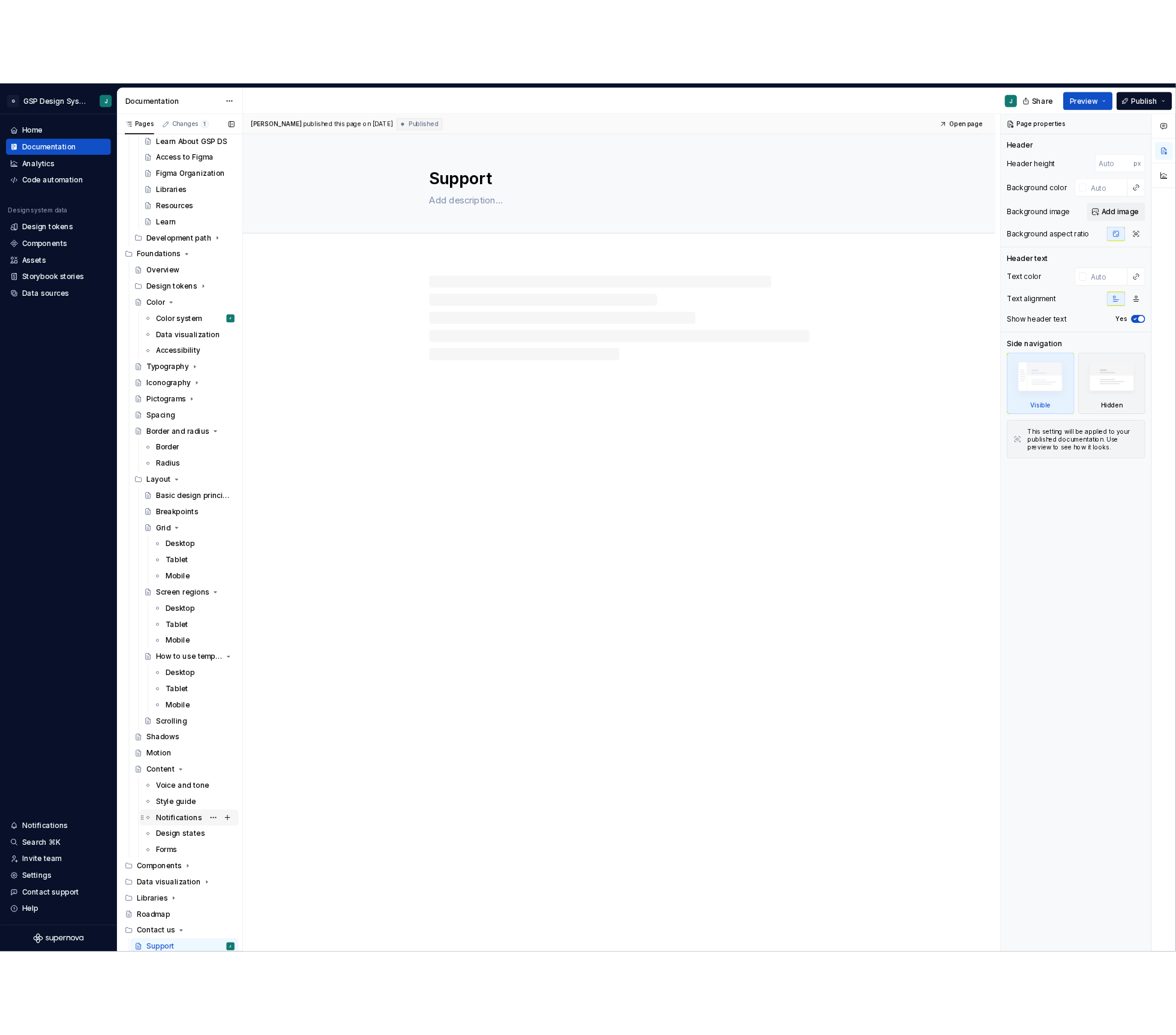
scroll to position [277, 0]
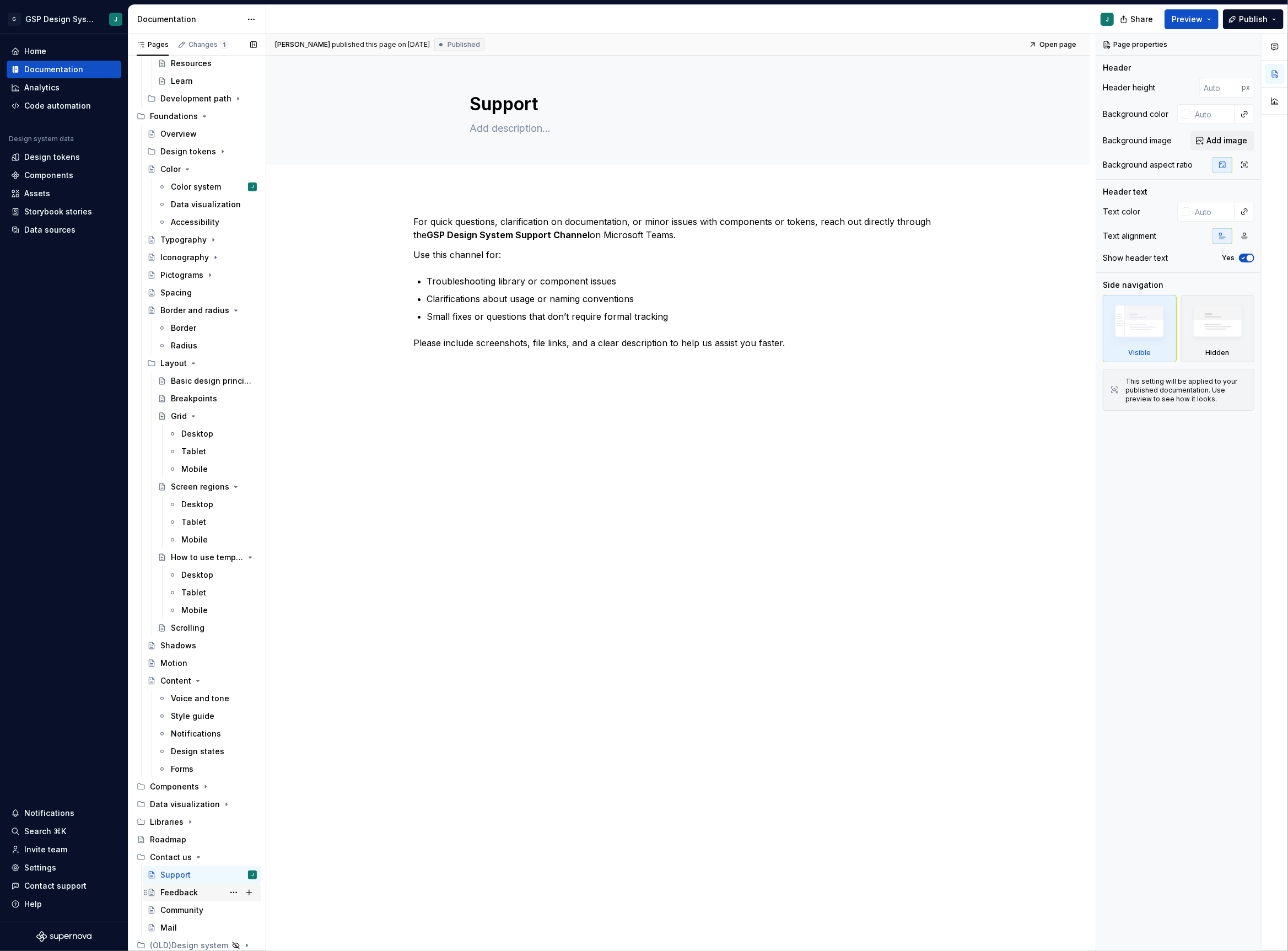
click at [185, 894] on div "Feedback" at bounding box center [179, 892] width 37 height 11
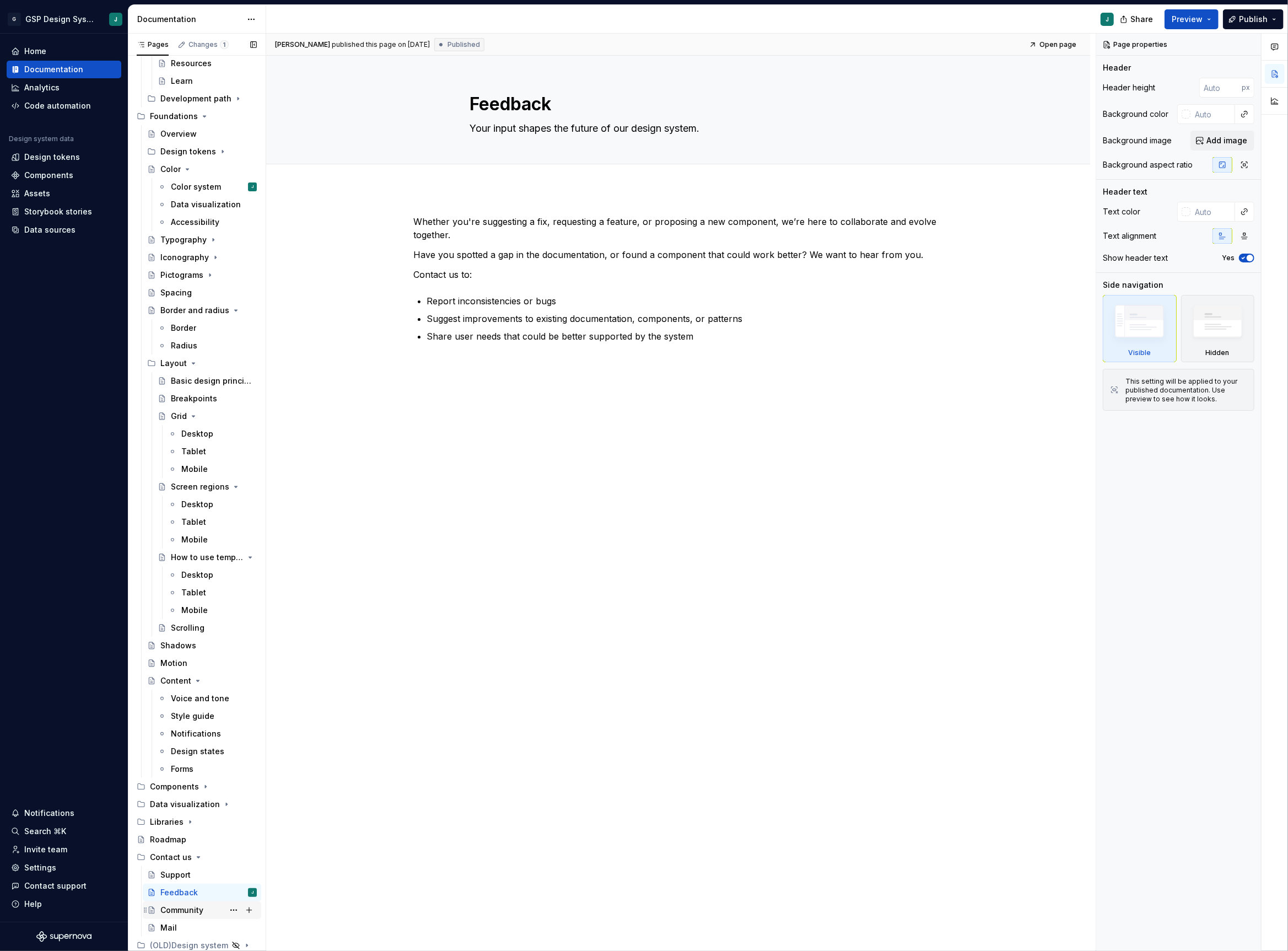
click at [194, 910] on div "Community" at bounding box center [181, 910] width 43 height 11
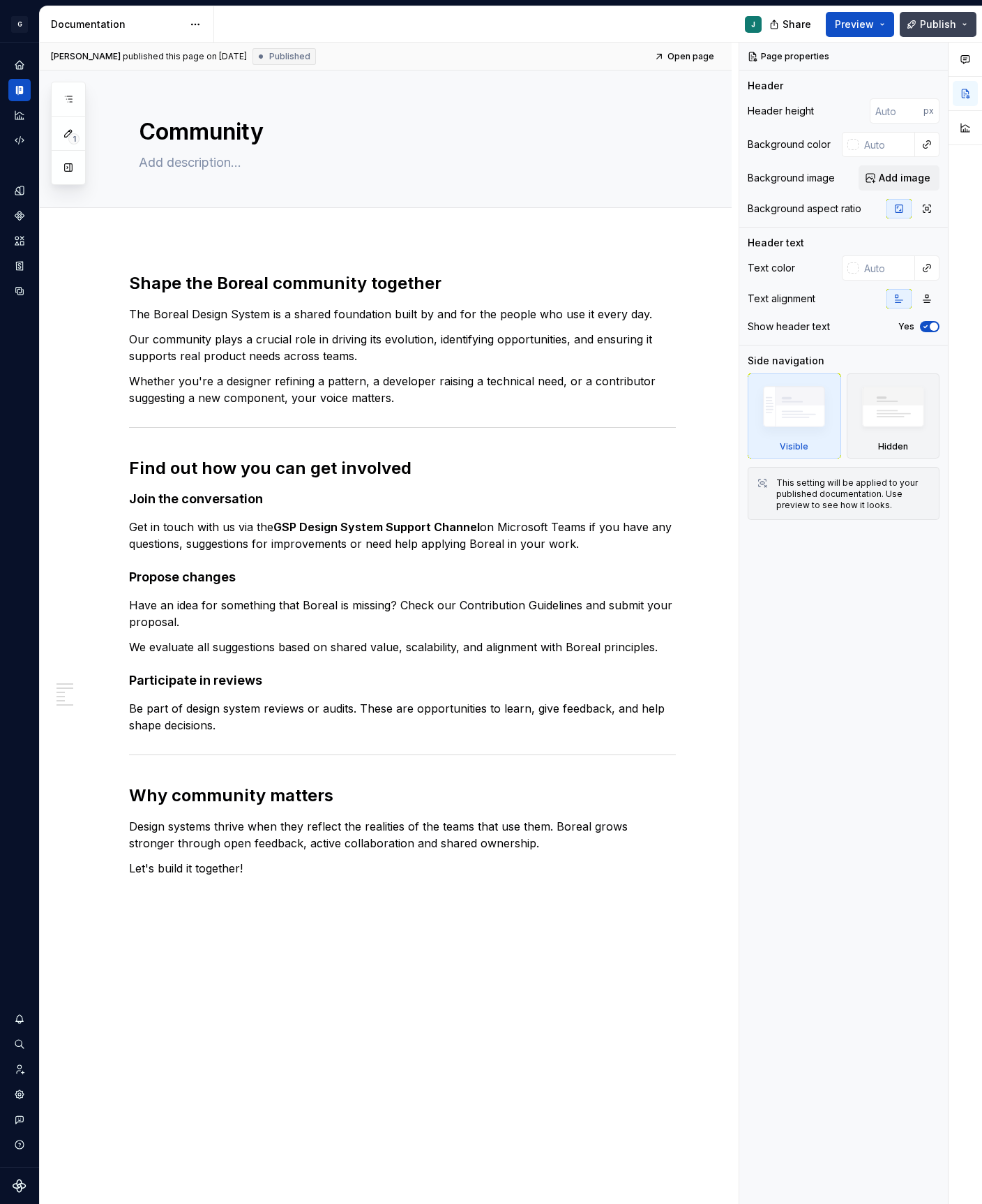
click at [933, 30] on span "Publish" at bounding box center [938, 25] width 37 height 14
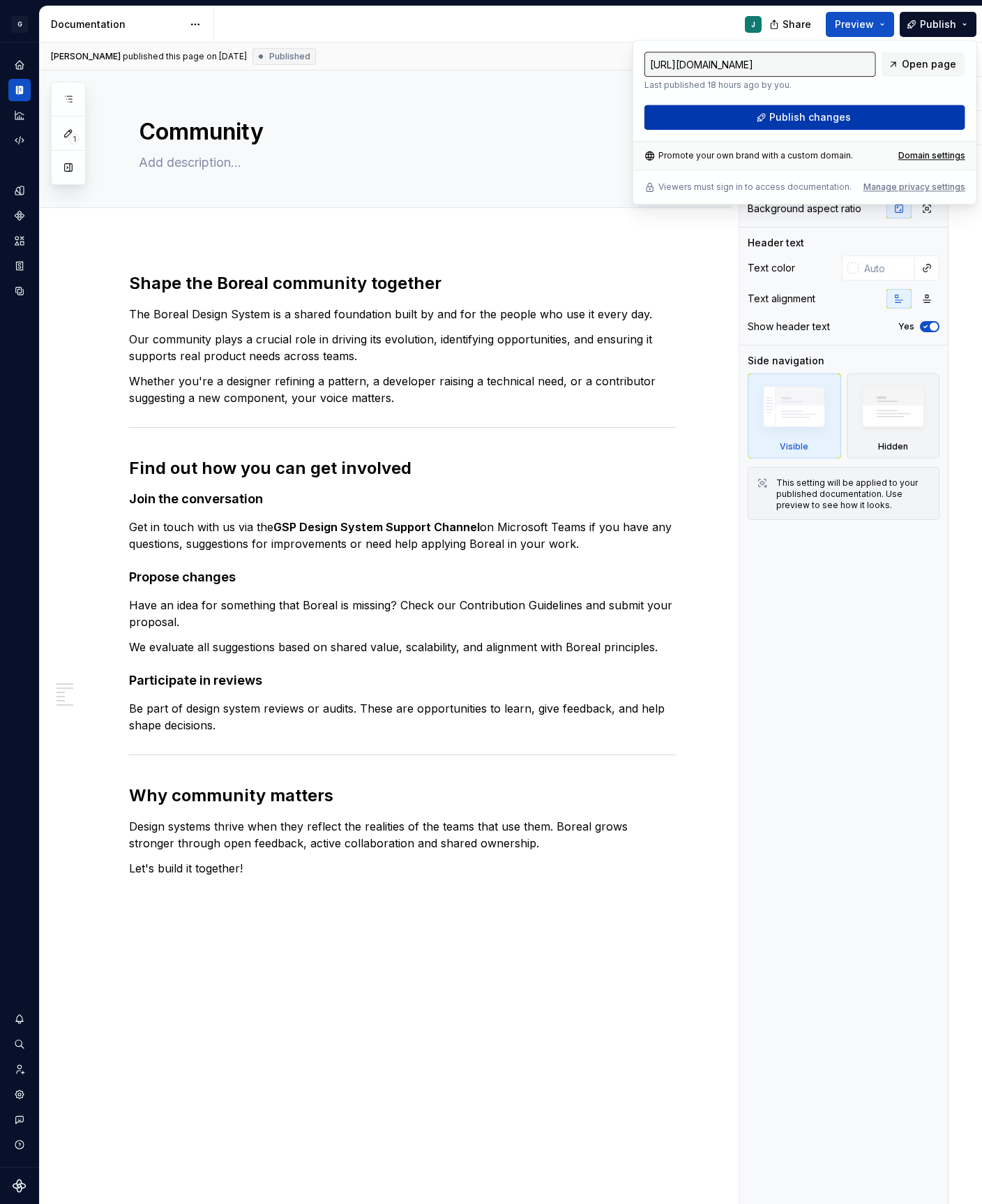
click at [826, 109] on button "Publish changes" at bounding box center [805, 117] width 321 height 25
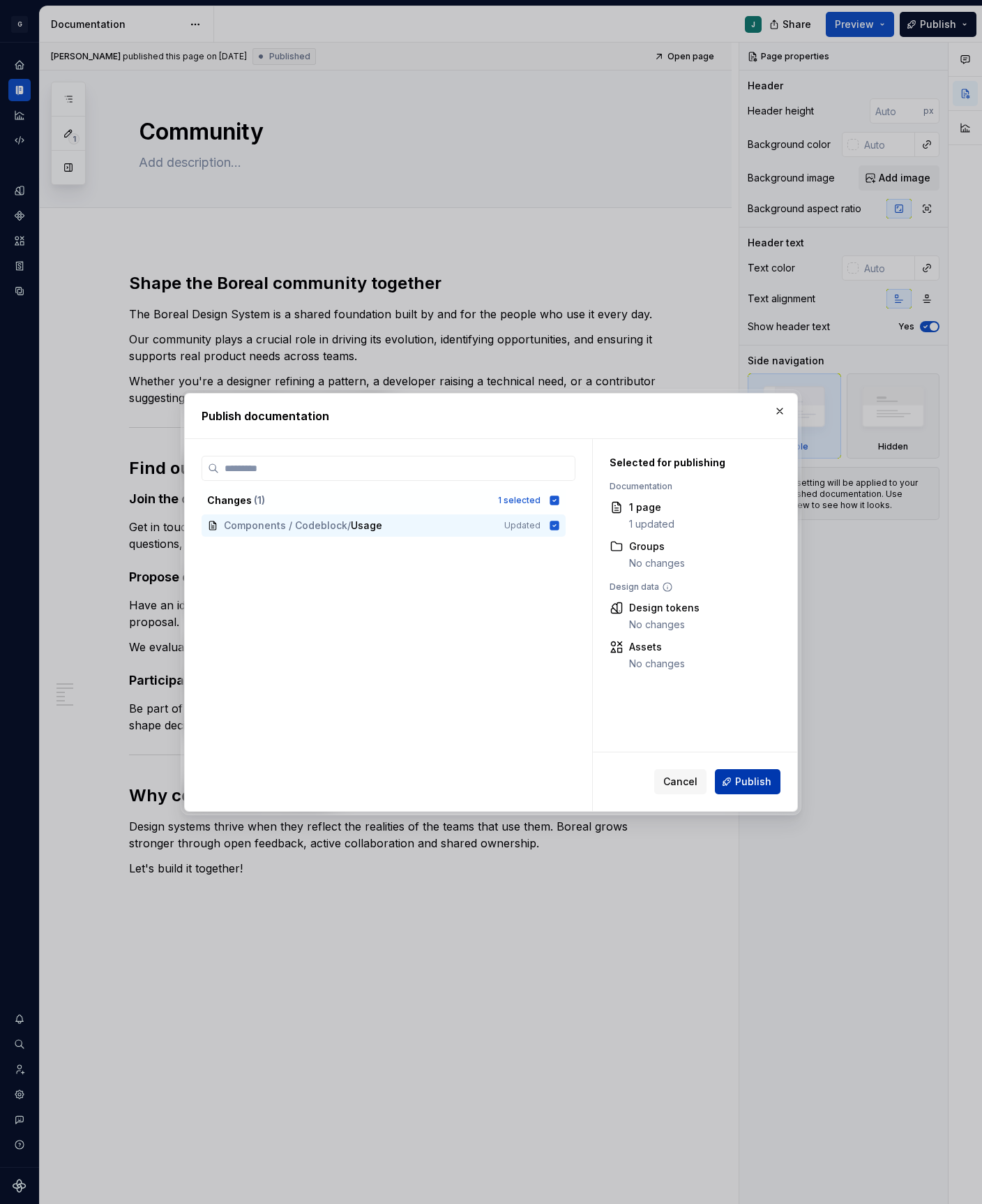
click at [743, 788] on button "Publish" at bounding box center [748, 782] width 65 height 25
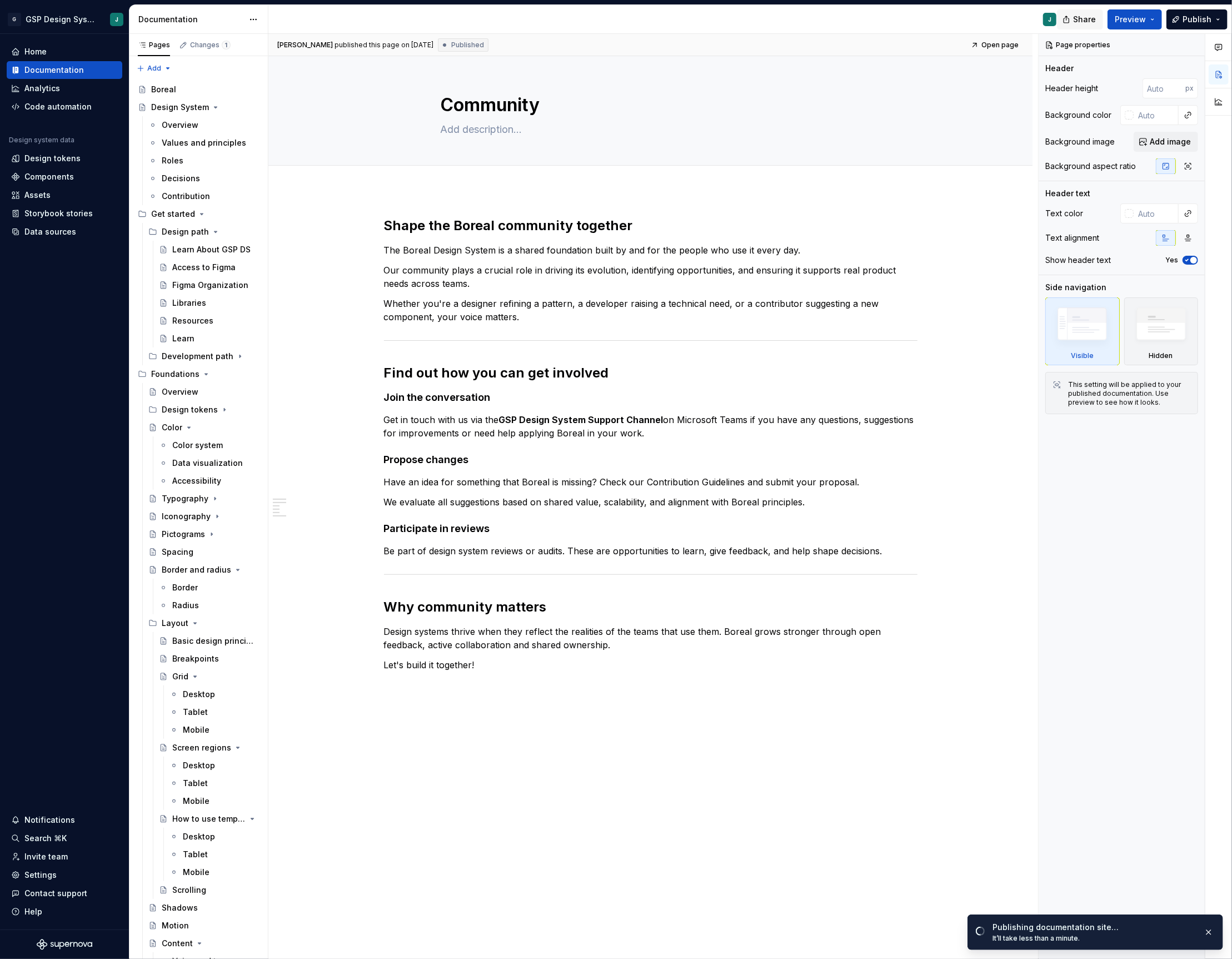
click at [778, 14] on span "Share" at bounding box center [1084, 20] width 23 height 11
click at [306, 341] on div "Shape the Boreal community together The Boreal Design System is a shared founda…" at bounding box center [651, 591] width 764 height 803
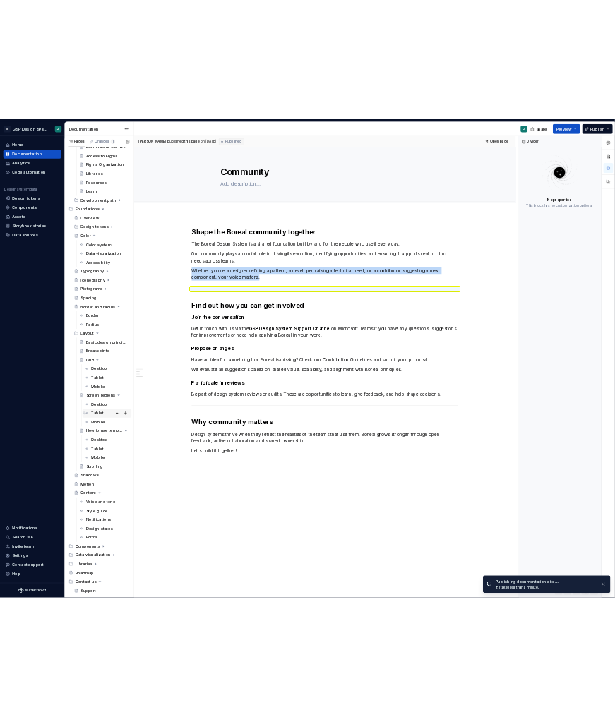
scroll to position [326, 0]
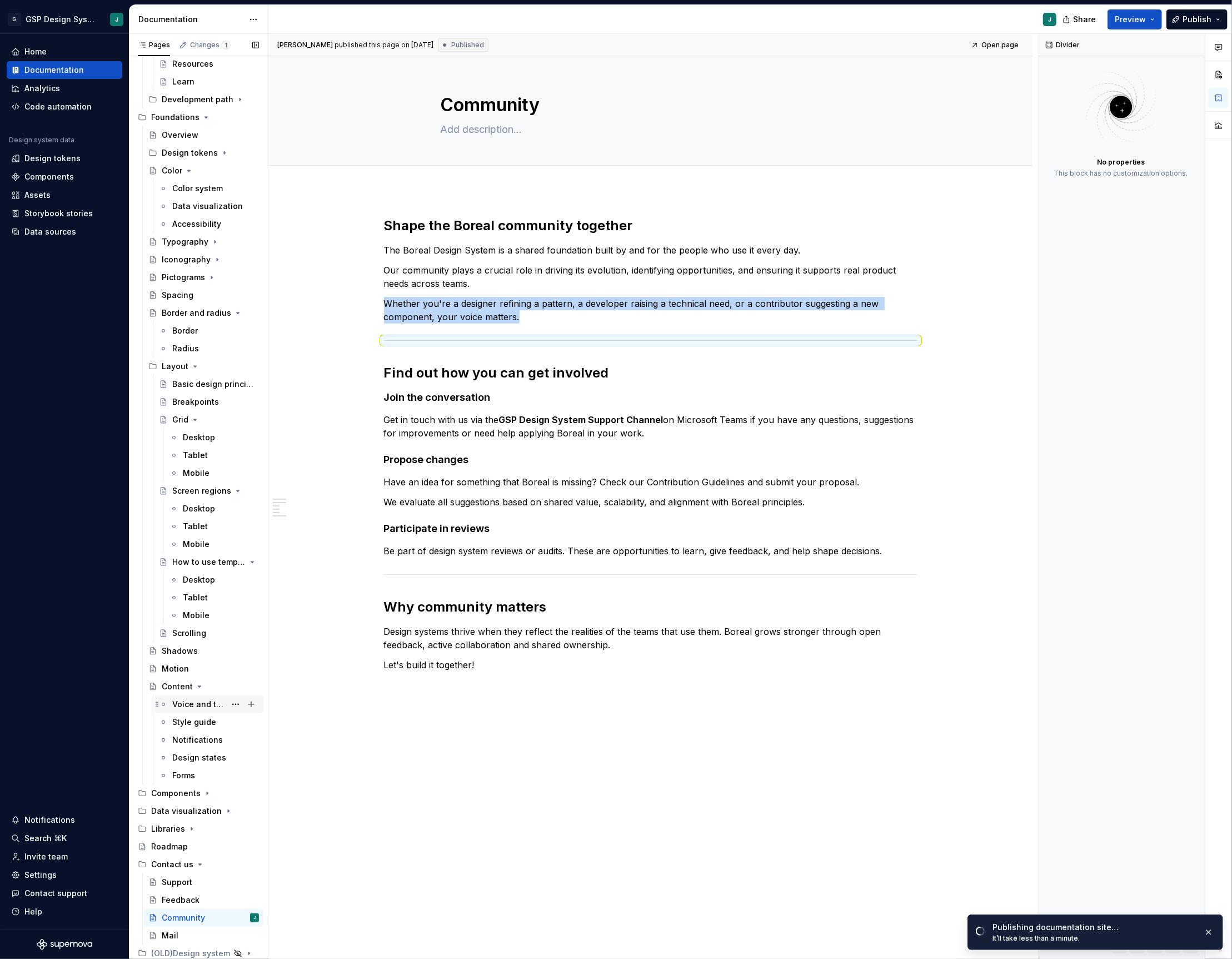
click at [207, 708] on div "Voice and tone" at bounding box center [199, 704] width 54 height 11
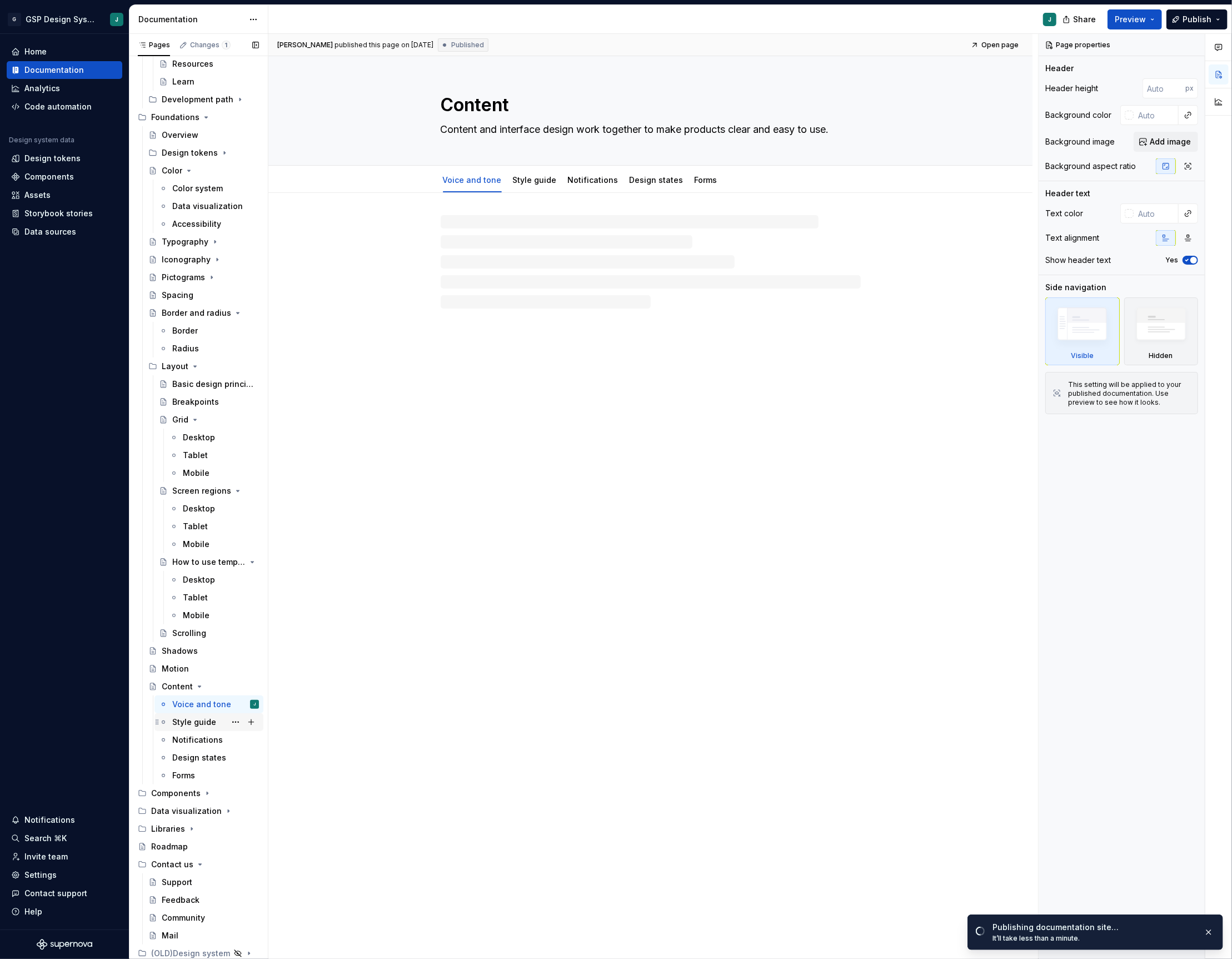
click at [200, 717] on div "Style guide" at bounding box center [195, 722] width 44 height 11
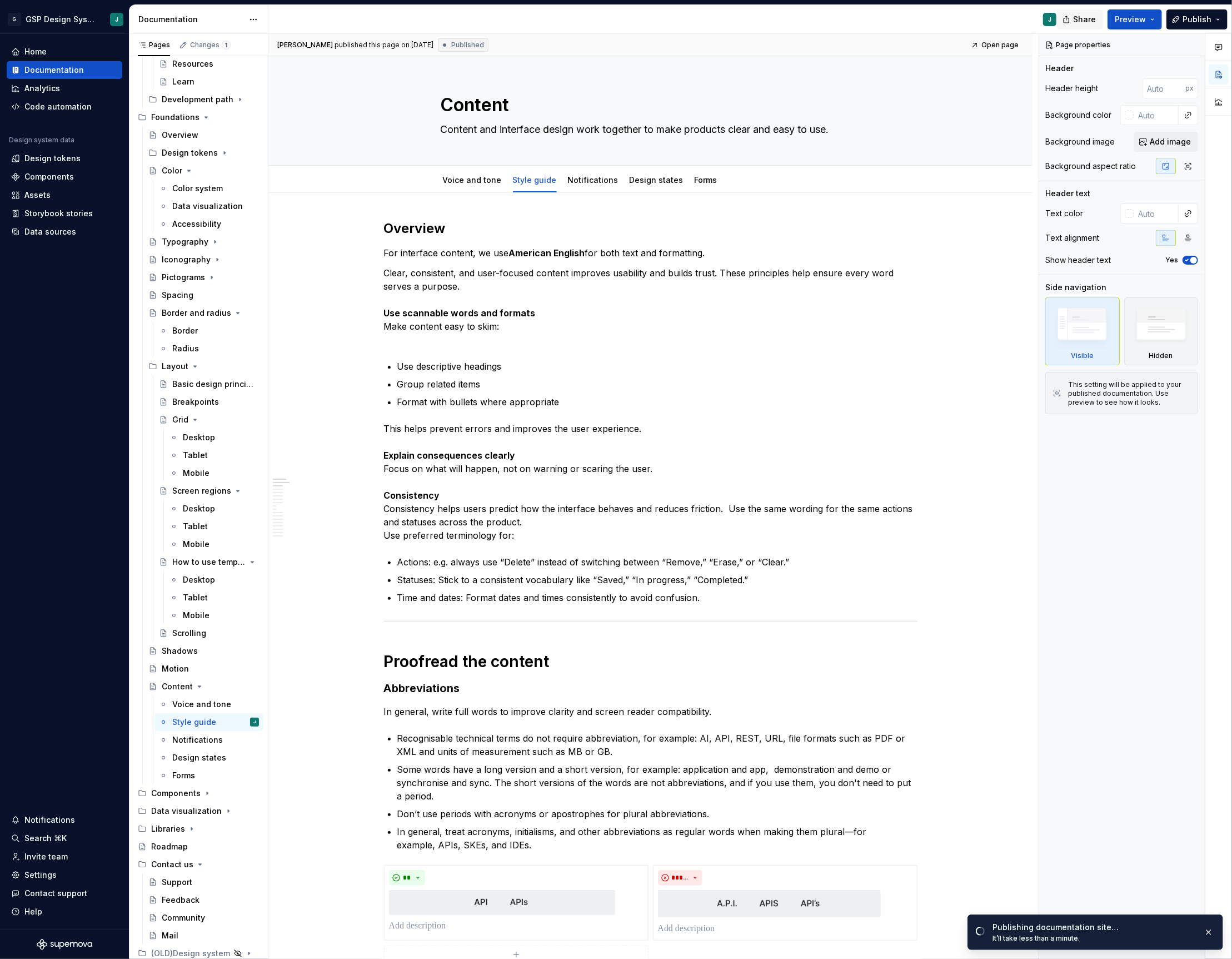
click at [778, 20] on span "Share" at bounding box center [1084, 20] width 23 height 11
click at [778, 64] on span "Copy link" at bounding box center [1071, 65] width 36 height 11
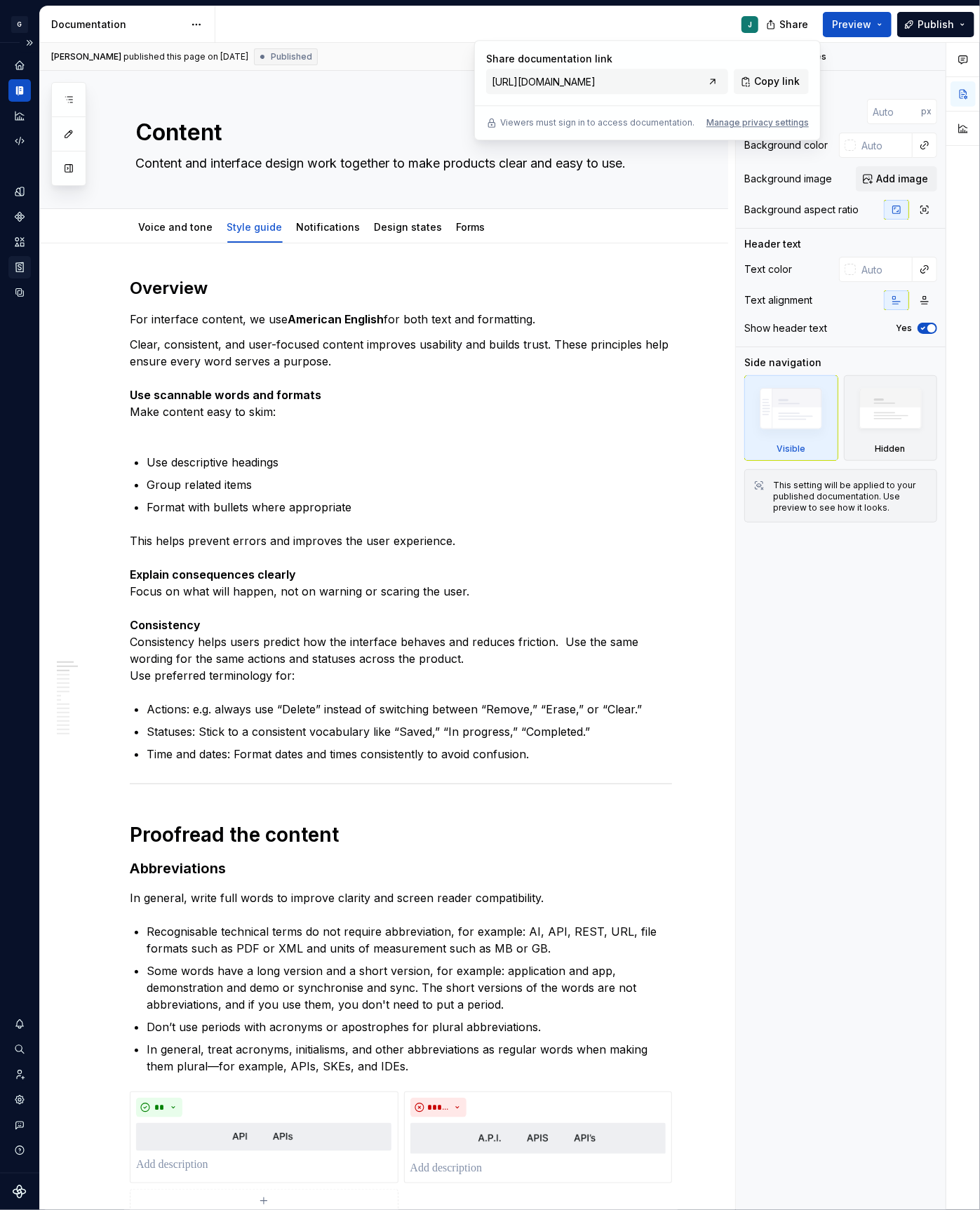
click at [20, 263] on icon "Storybook stories" at bounding box center [19, 266] width 13 height 13
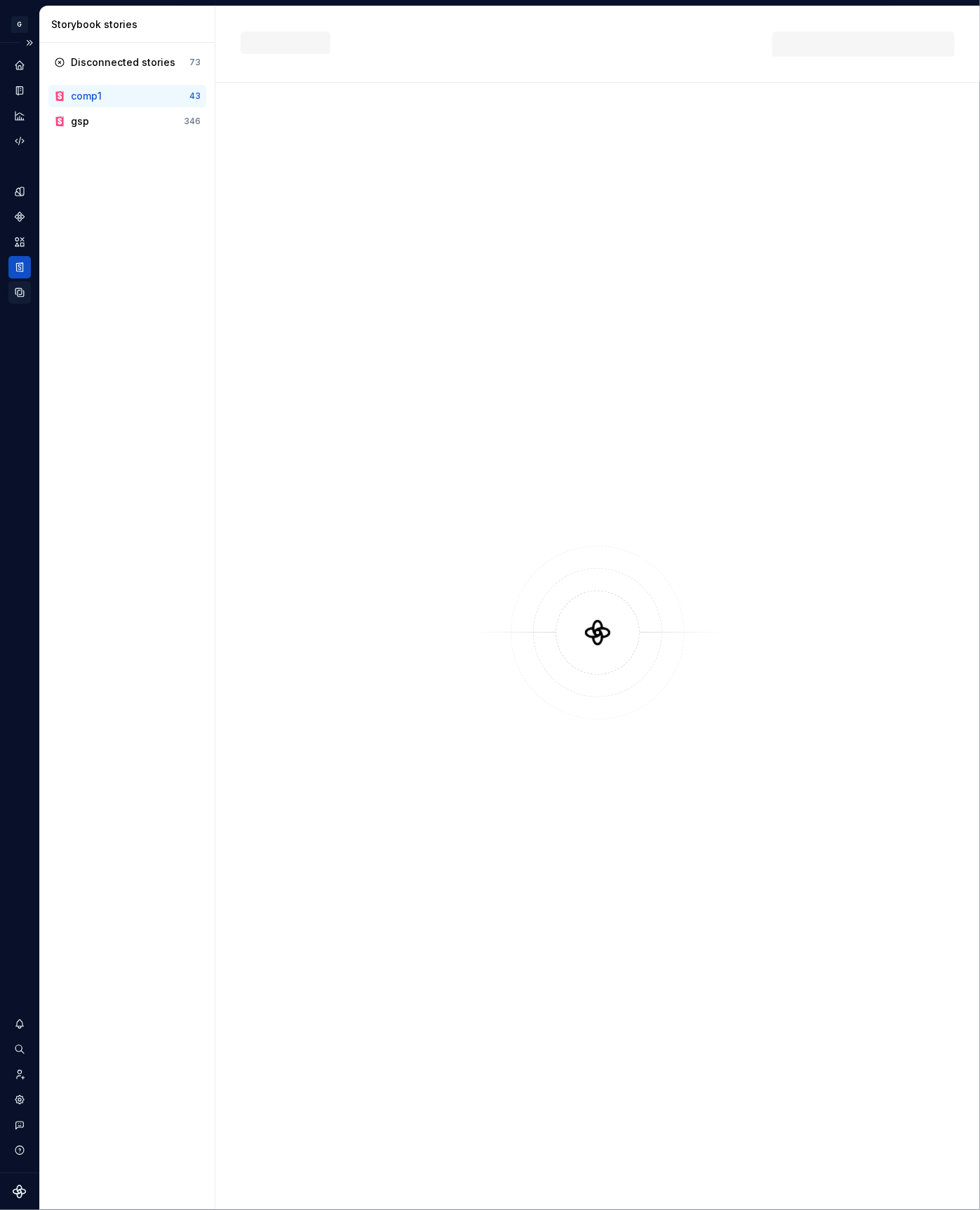
click at [21, 292] on icon "Data sources" at bounding box center [20, 292] width 8 height 8
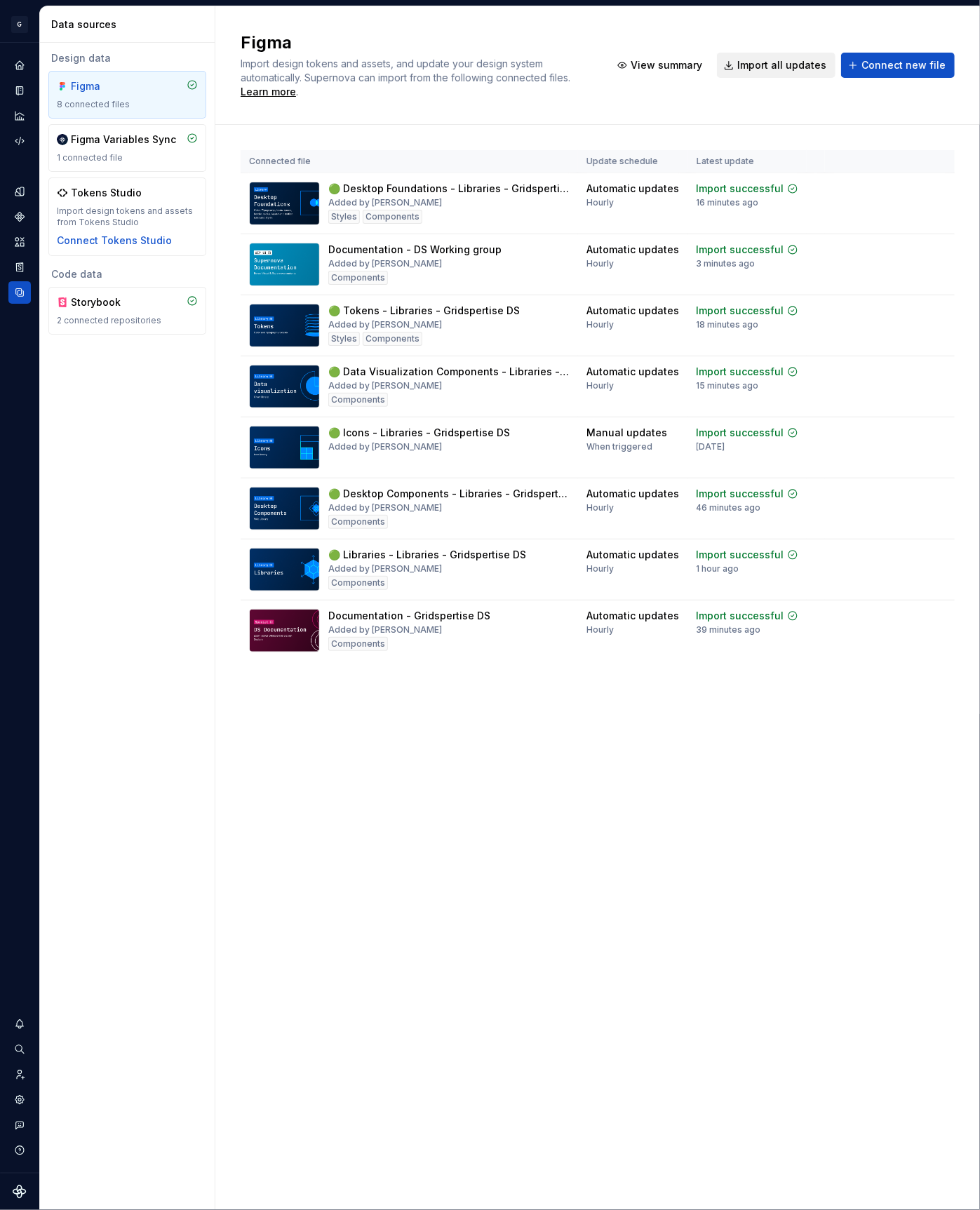
click at [780, 70] on span "Import all updates" at bounding box center [782, 66] width 89 height 14
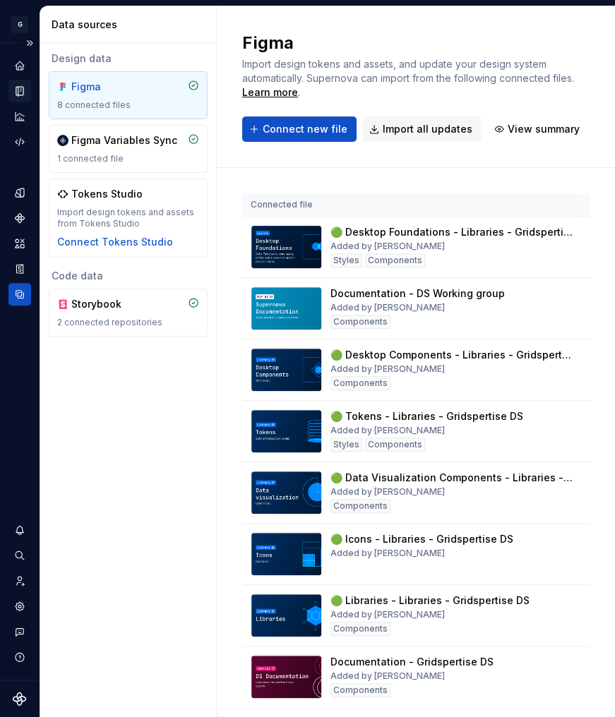
click at [22, 92] on icon "Documentation" at bounding box center [21, 91] width 6 height 8
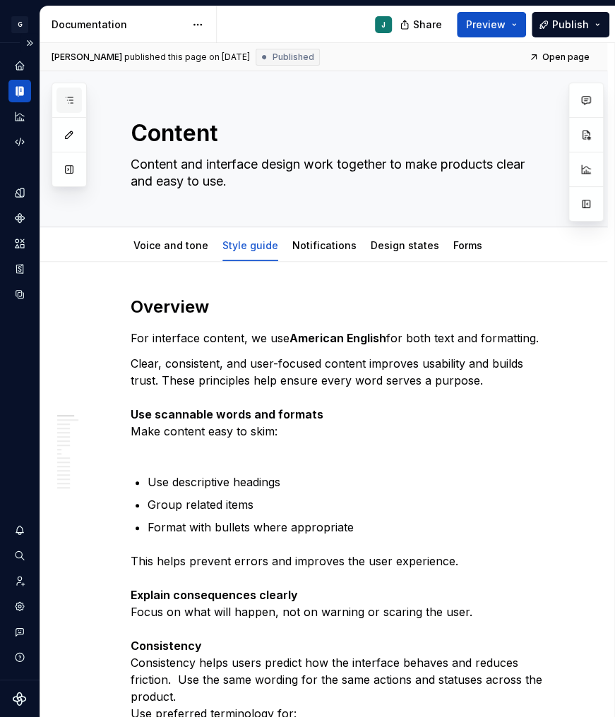
click at [64, 107] on button "button" at bounding box center [68, 99] width 25 height 25
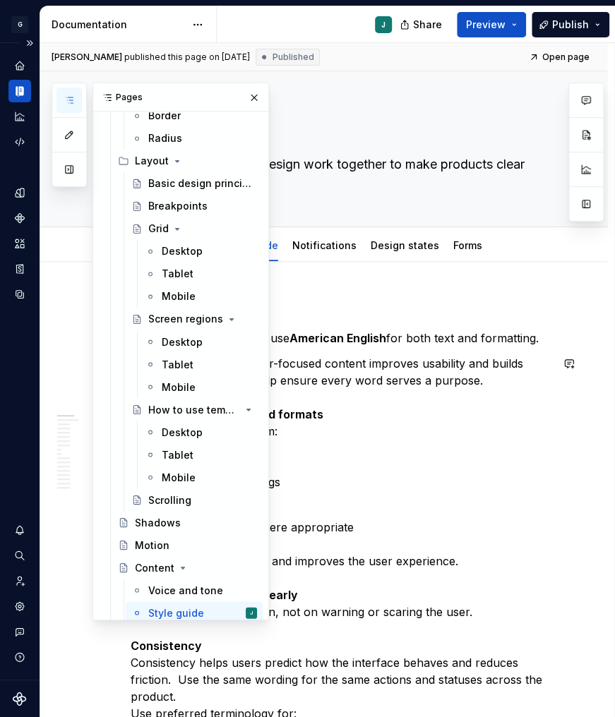
scroll to position [970, 0]
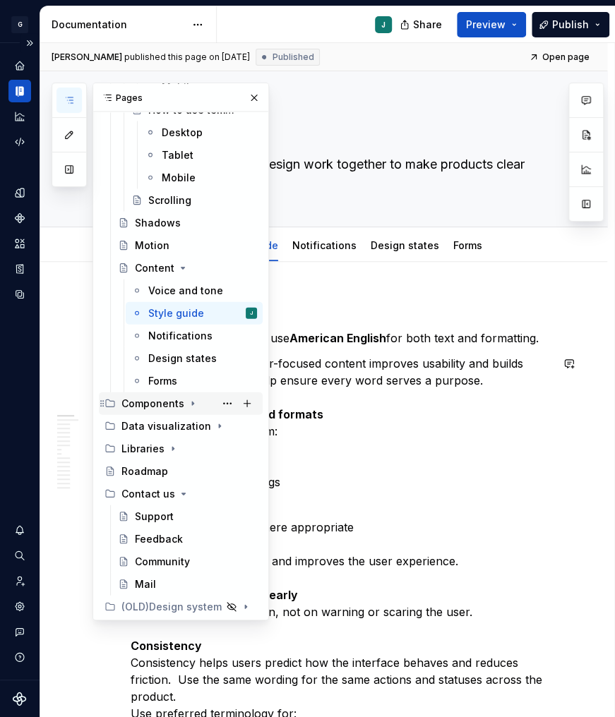
click at [155, 404] on div "Components" at bounding box center [152, 403] width 63 height 14
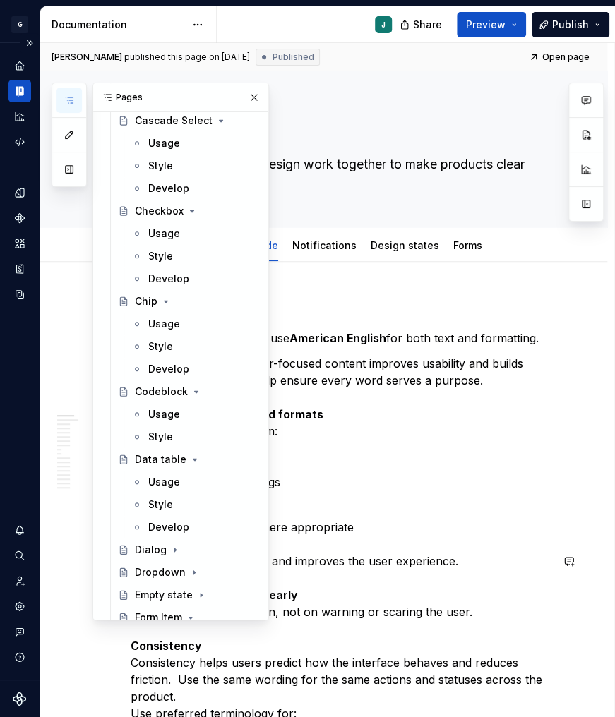
scroll to position [2218, 0]
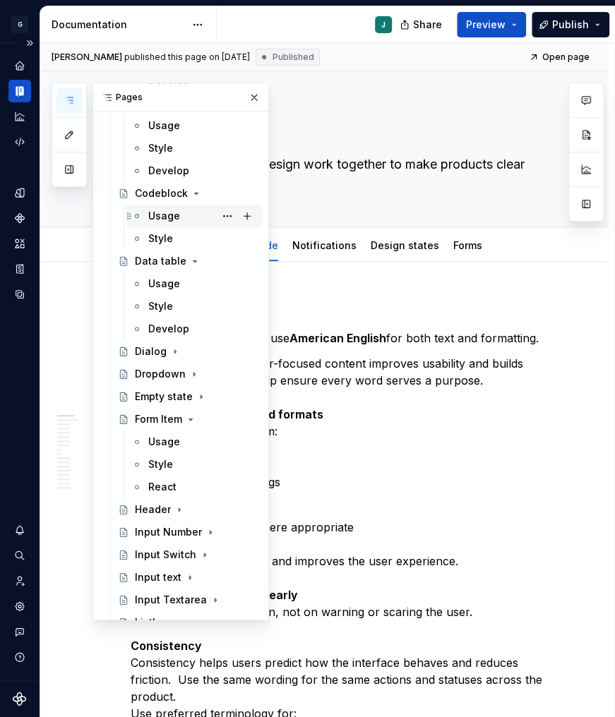
click at [178, 219] on div "Usage" at bounding box center [202, 216] width 109 height 20
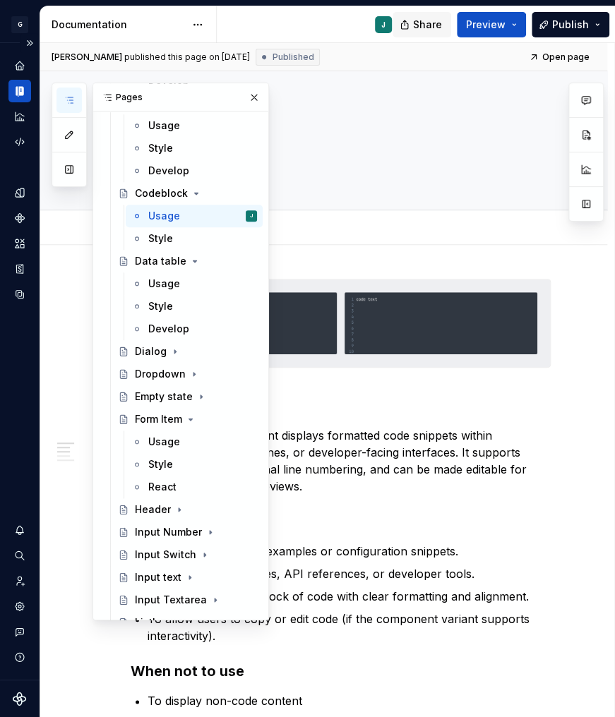
click at [433, 19] on span "Share" at bounding box center [427, 25] width 29 height 14
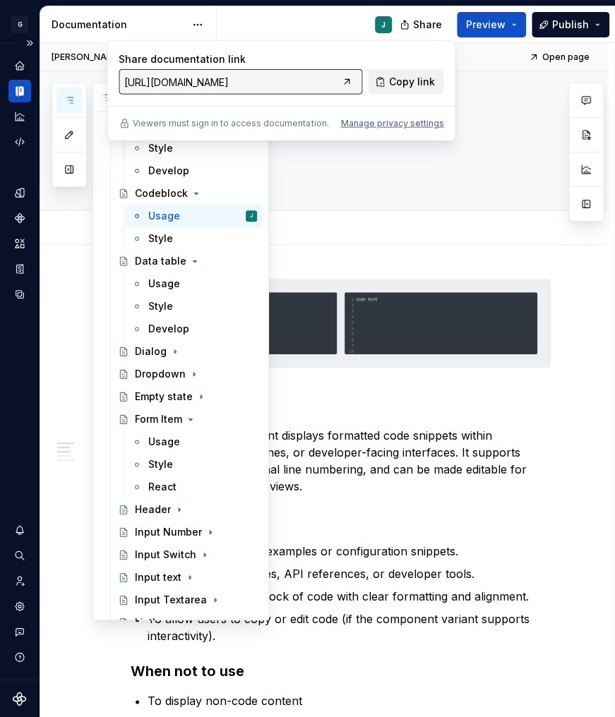
click at [410, 80] on span "Copy link" at bounding box center [411, 82] width 46 height 14
click at [413, 80] on span "Copy link" at bounding box center [411, 82] width 46 height 14
type textarea "*"
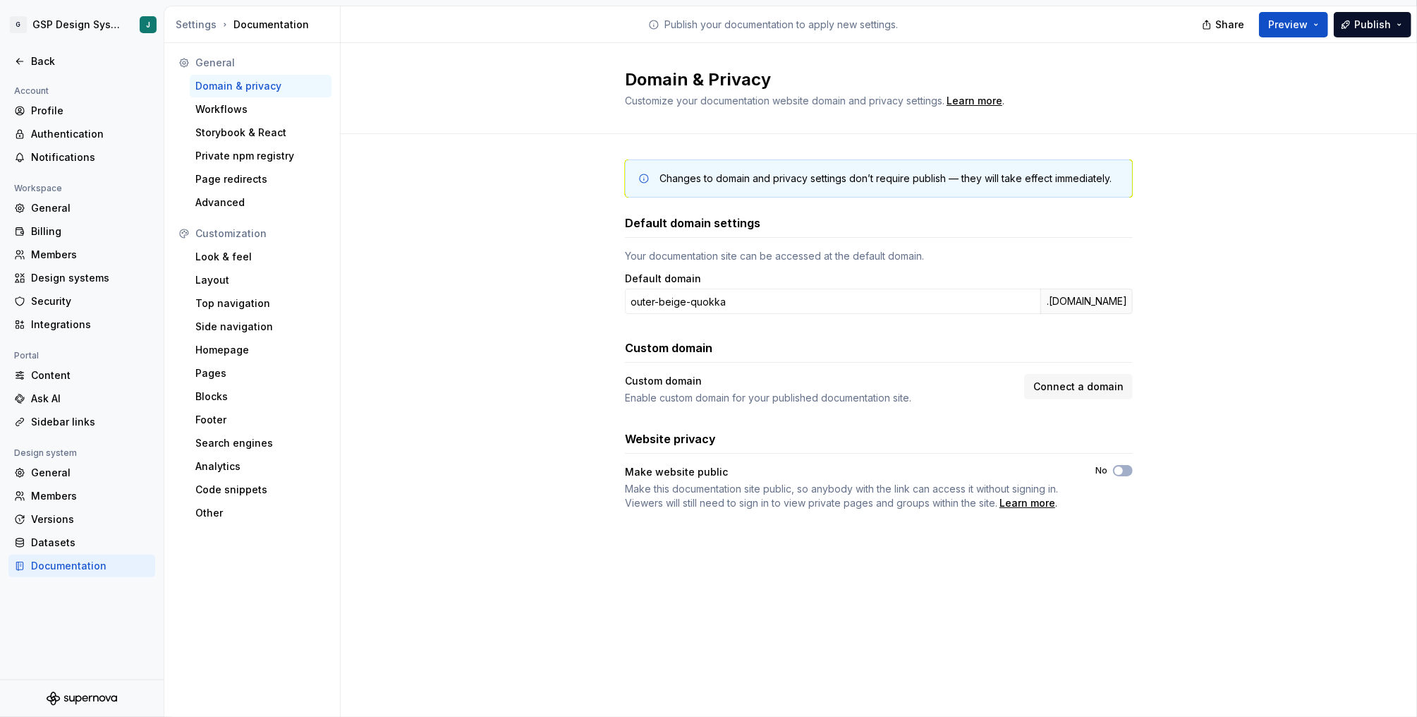
click at [687, 301] on input "outer-beige-quokka" at bounding box center [833, 301] width 416 height 25
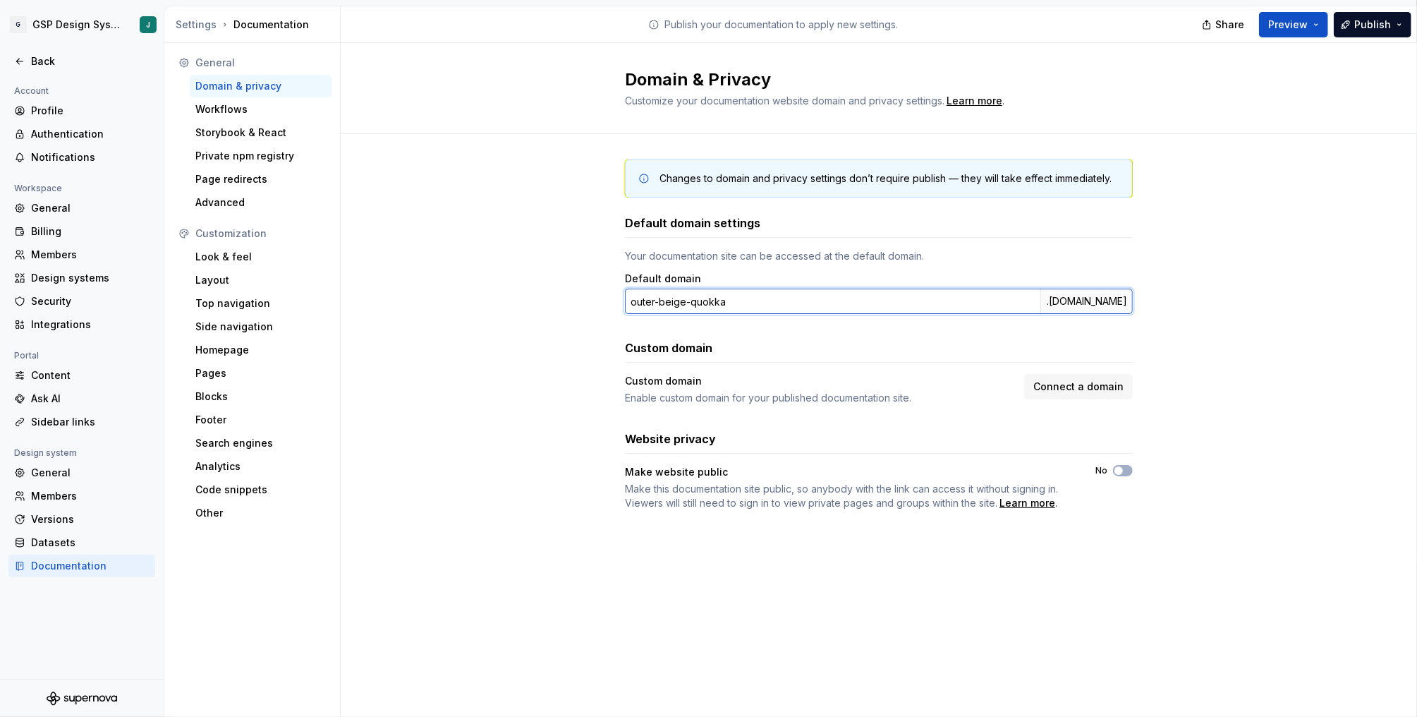
paste input "gridspertise"
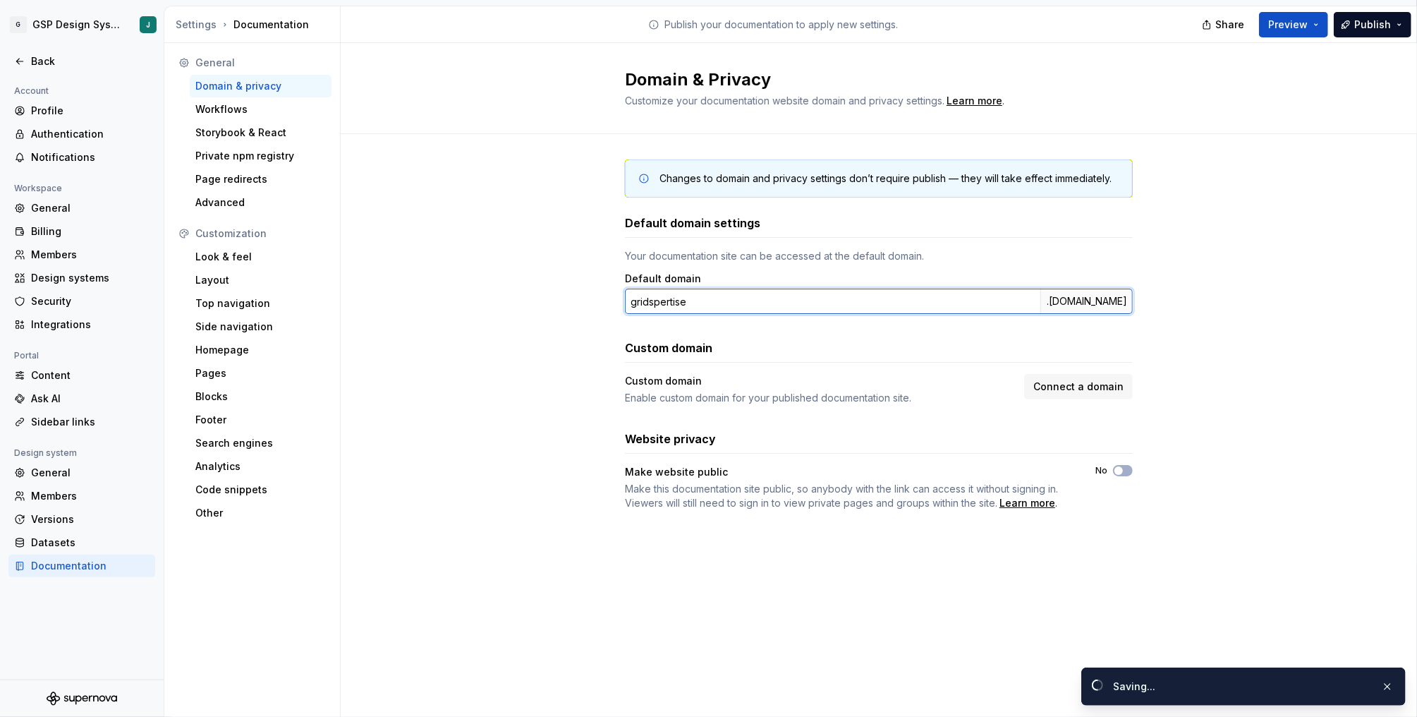
type input "gridspertise"
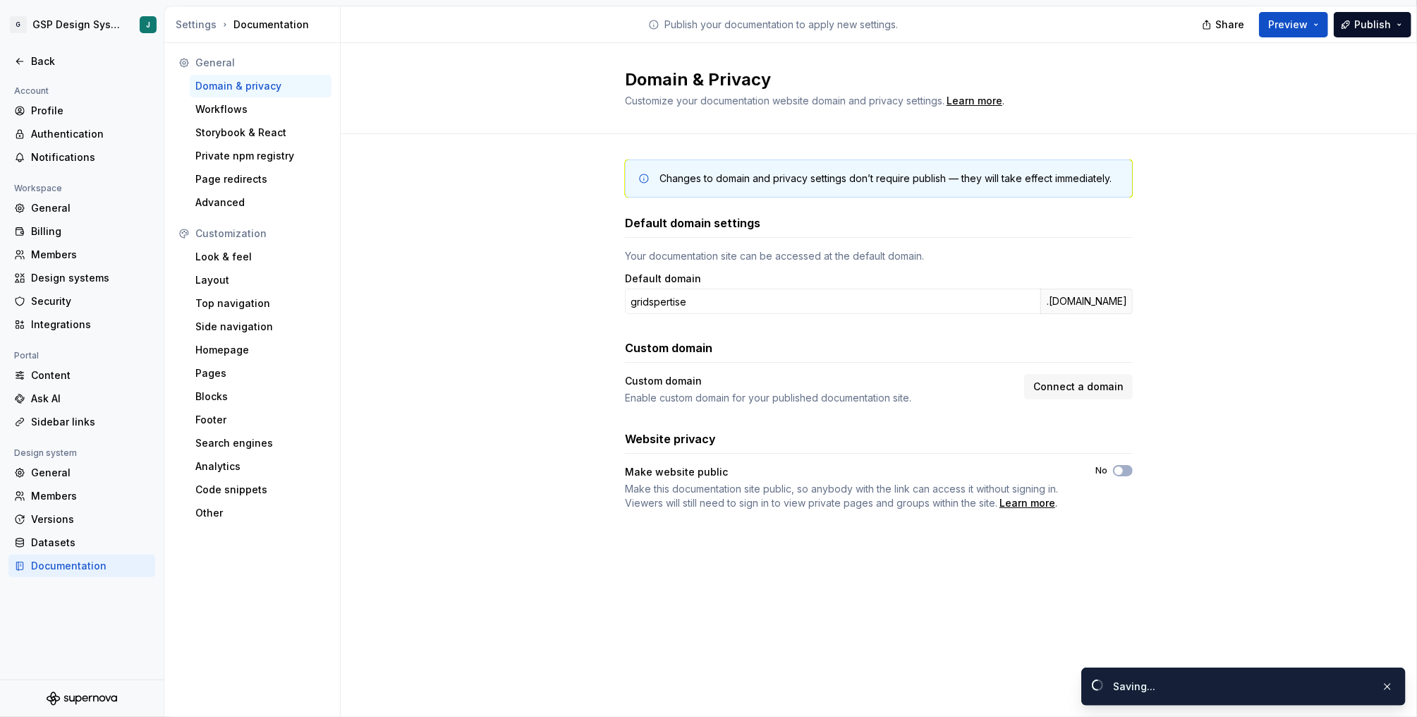
click at [1208, 312] on div "Changes to domain and privacy settings don’t require publish — they will take e…" at bounding box center [879, 349] width 1077 height 430
click at [1372, 23] on span "Publish" at bounding box center [1373, 25] width 37 height 14
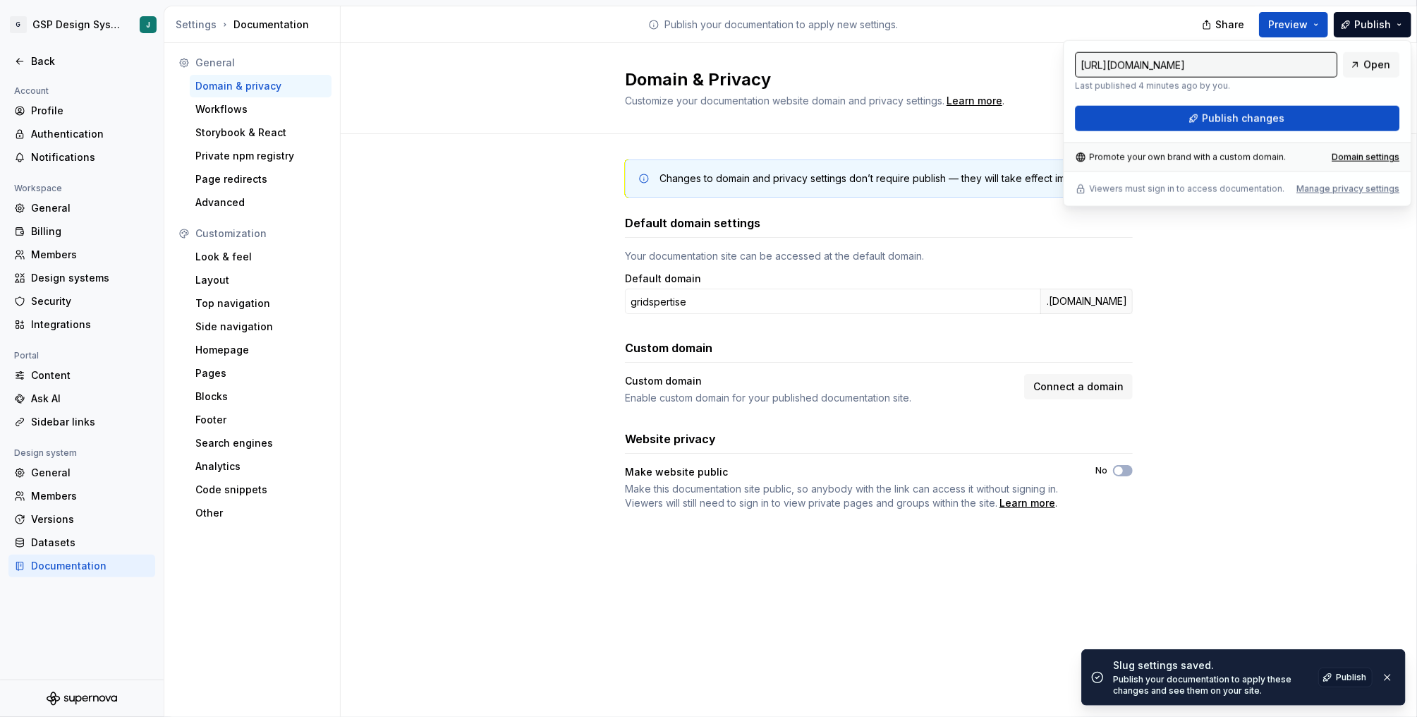
click at [1252, 319] on div "Changes to domain and privacy settings don’t require publish — they will take e…" at bounding box center [879, 349] width 1077 height 430
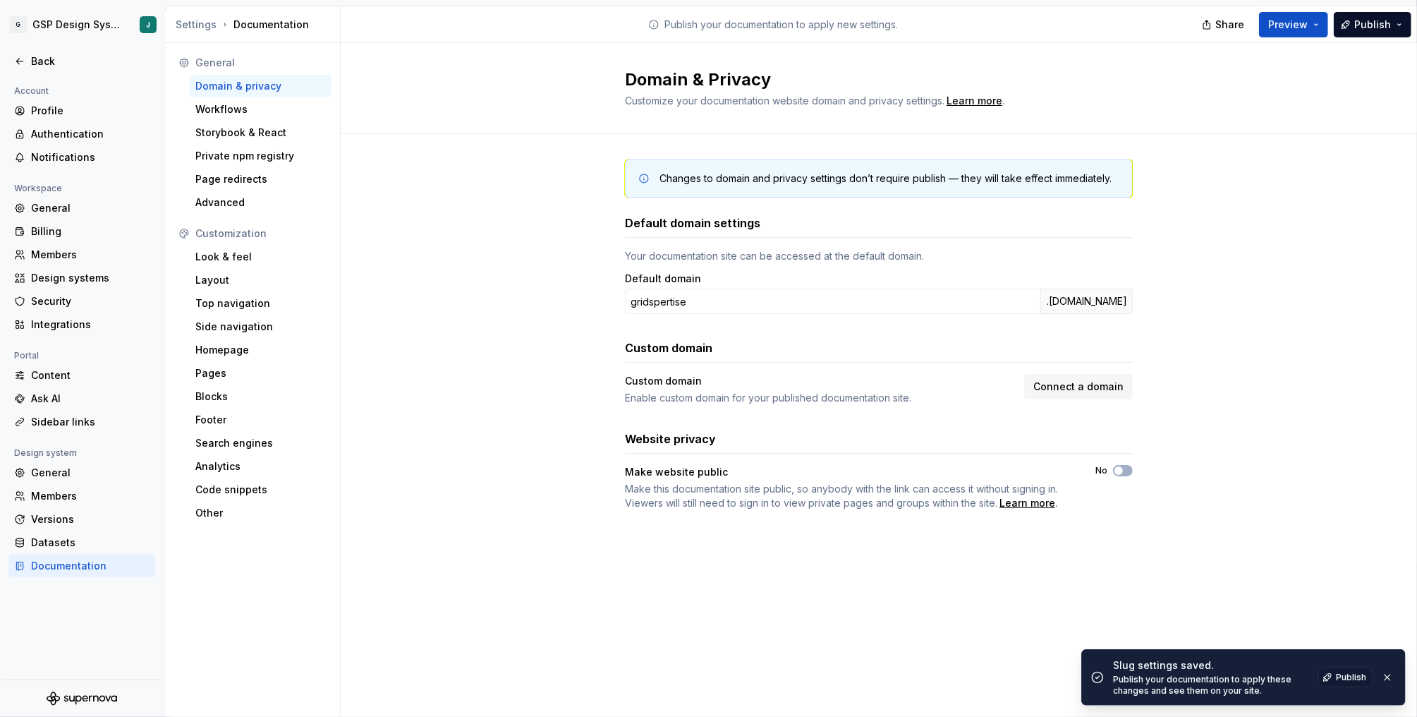
click at [917, 331] on div "Default domain settings Your documentation site can be accessed at the default …" at bounding box center [879, 362] width 508 height 296
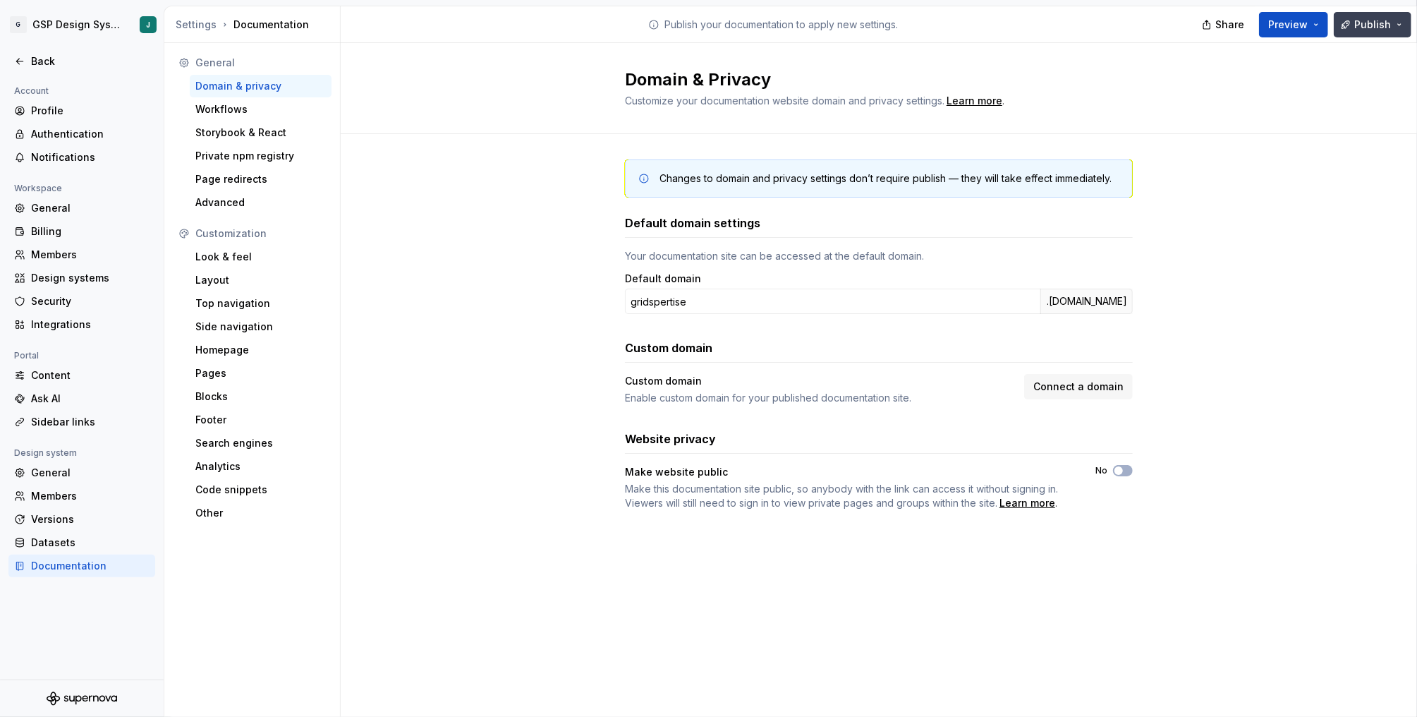
click at [1367, 29] on span "Publish" at bounding box center [1373, 25] width 37 height 14
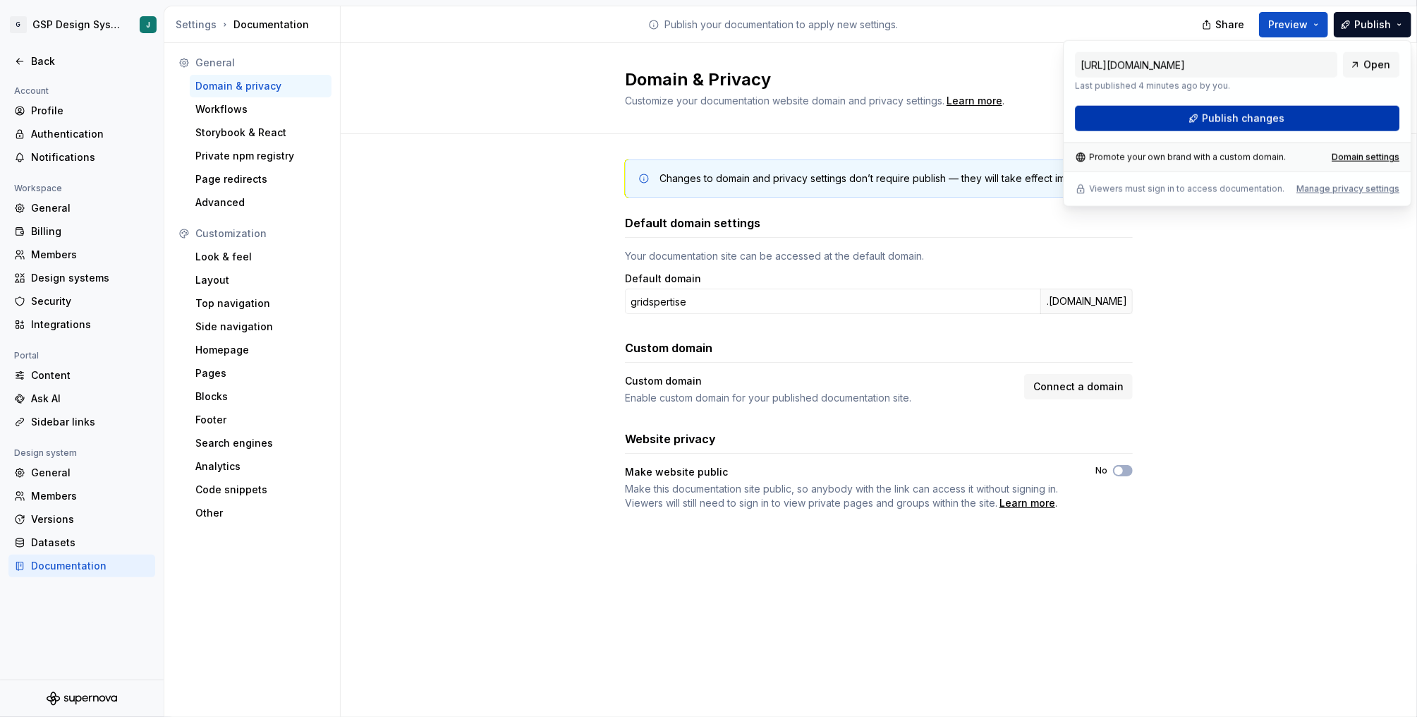
click at [1170, 119] on button "Publish changes" at bounding box center [1237, 118] width 325 height 25
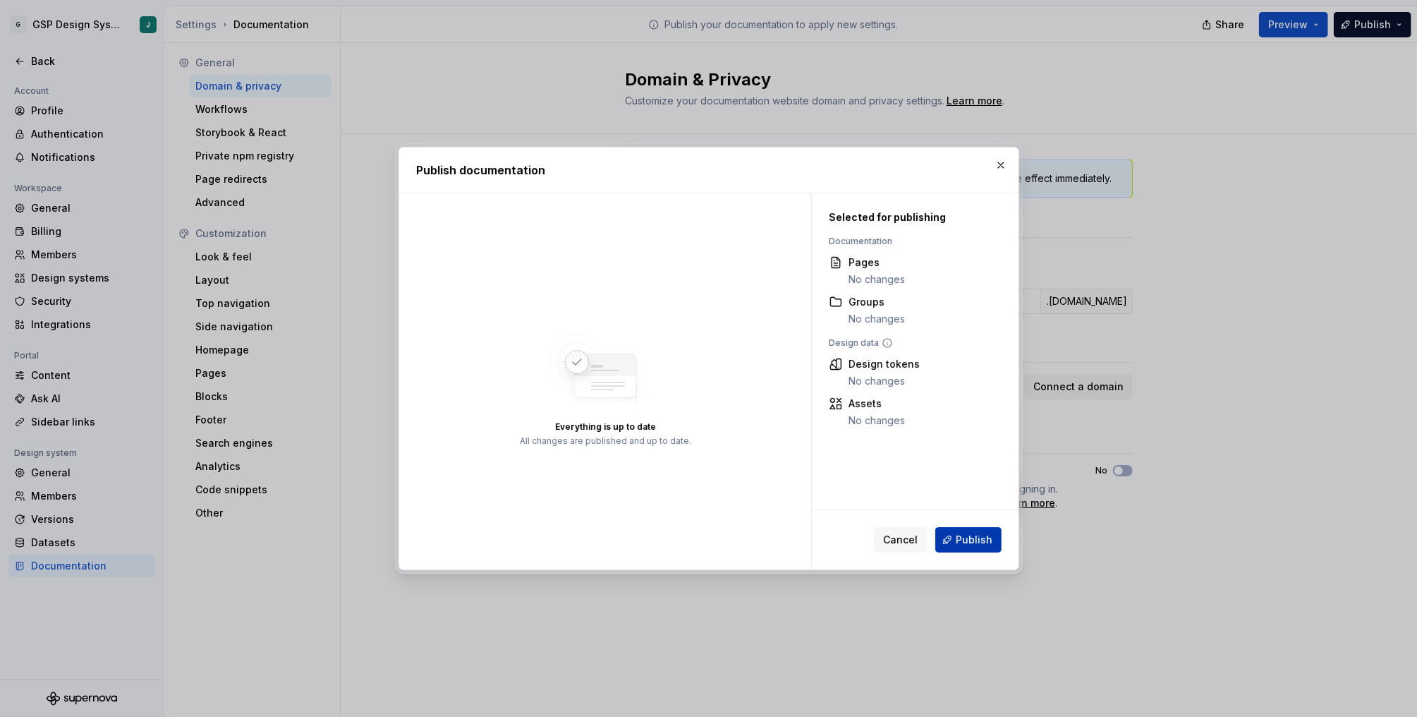
click at [964, 537] on span "Publish" at bounding box center [974, 540] width 37 height 14
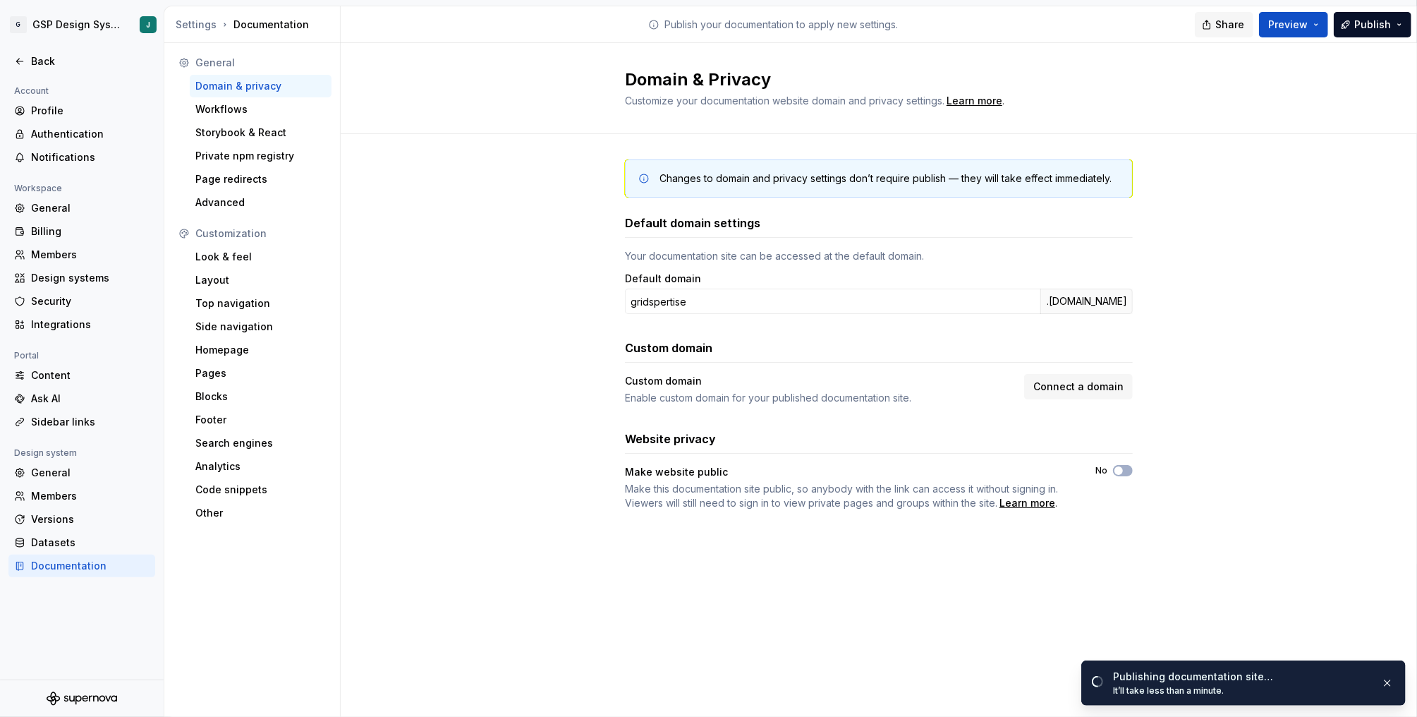
click at [1222, 18] on span "Share" at bounding box center [1230, 25] width 29 height 14
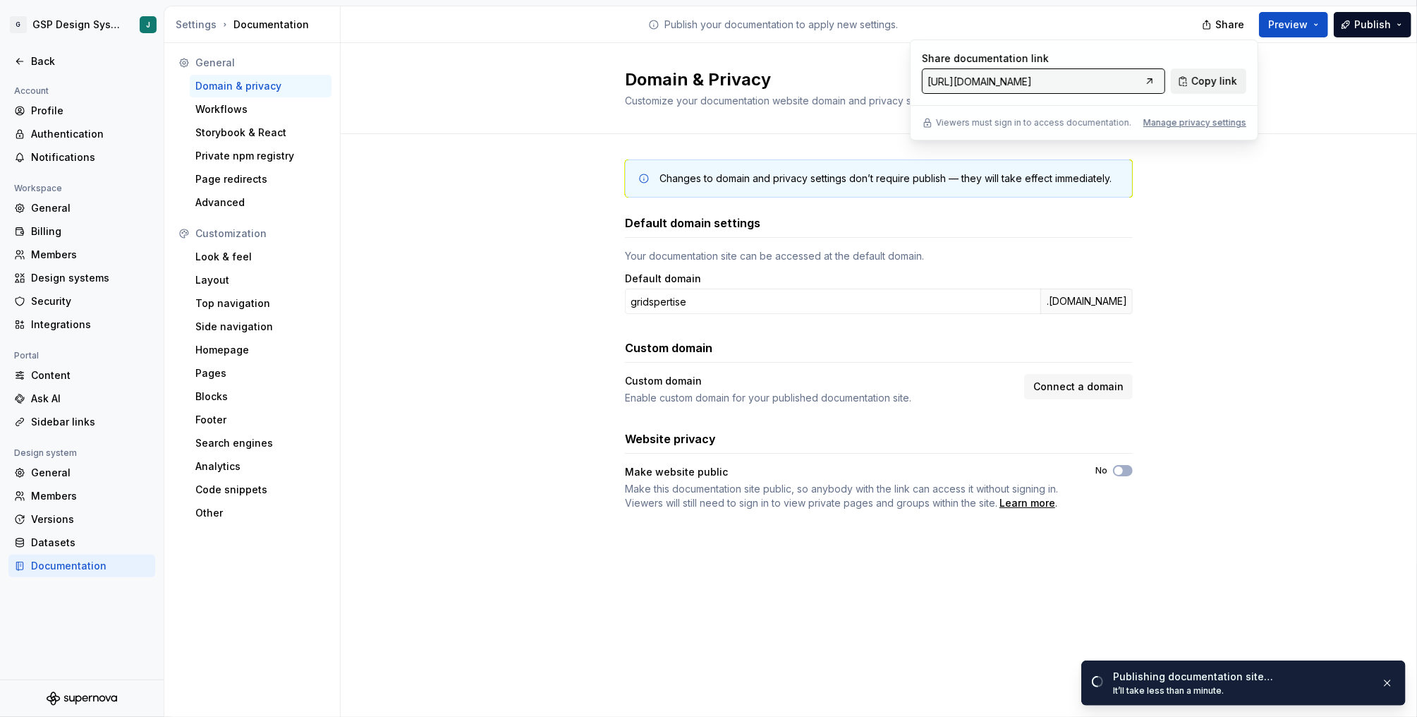
click at [1225, 75] on span "Copy link" at bounding box center [1215, 81] width 46 height 14
